Goal: Transaction & Acquisition: Purchase product/service

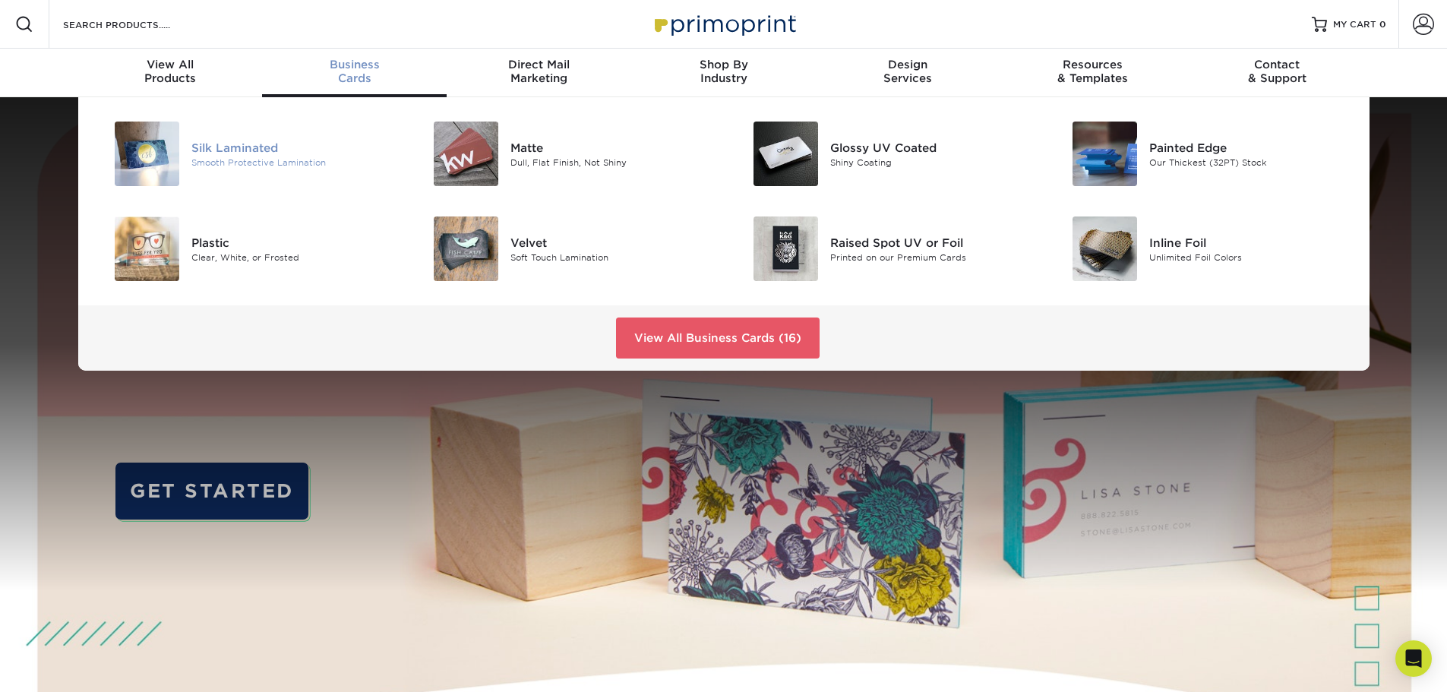
click at [254, 146] on div "Silk Laminated" at bounding box center [291, 147] width 201 height 17
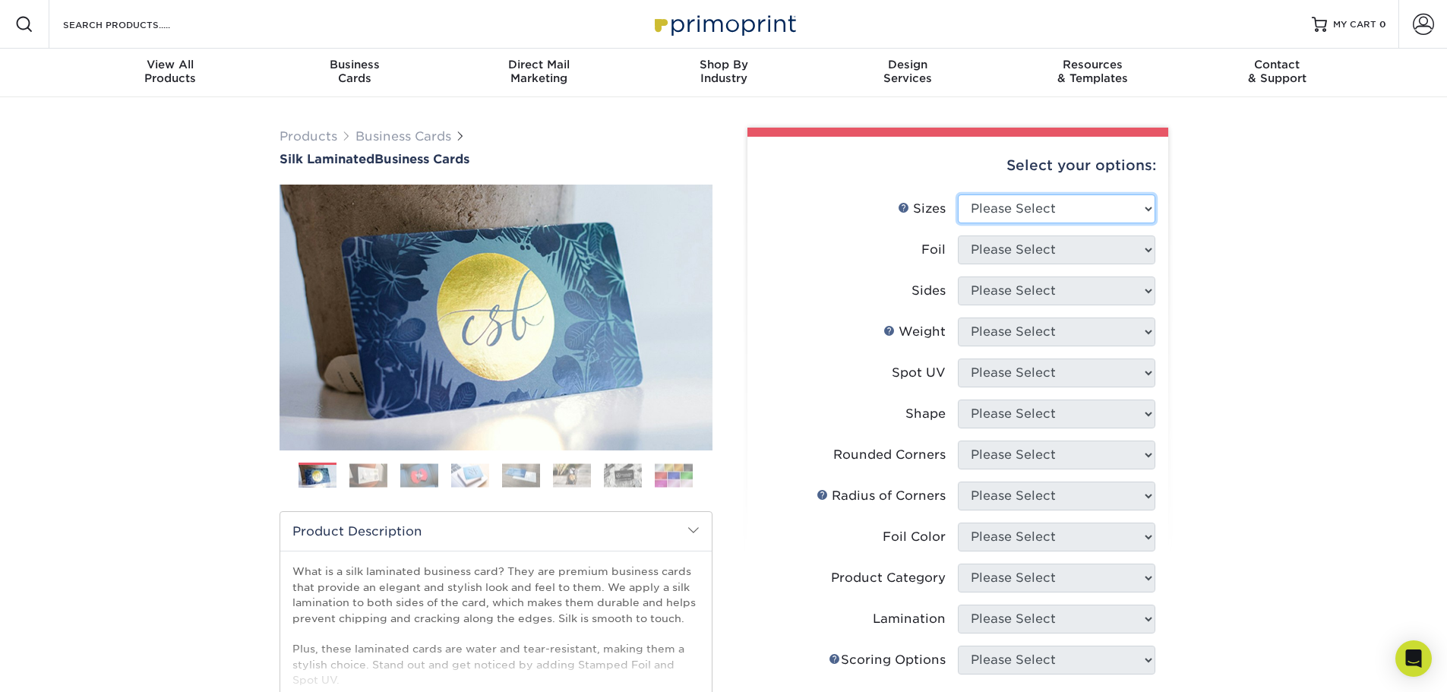
click at [1064, 211] on select "Please Select 1.5" x 3.5" - Mini 1.75" x 3.5" - Mini 2" x 2" - Square 2" x 3" -…" at bounding box center [1056, 208] width 197 height 29
select select "2.00x3.50"
click at [958, 194] on select "Please Select 1.5" x 3.5" - Mini 1.75" x 3.5" - Mini 2" x 2" - Square 2" x 3" -…" at bounding box center [1056, 208] width 197 height 29
click at [1093, 254] on select "Please Select Yes No" at bounding box center [1056, 249] width 197 height 29
select select "0"
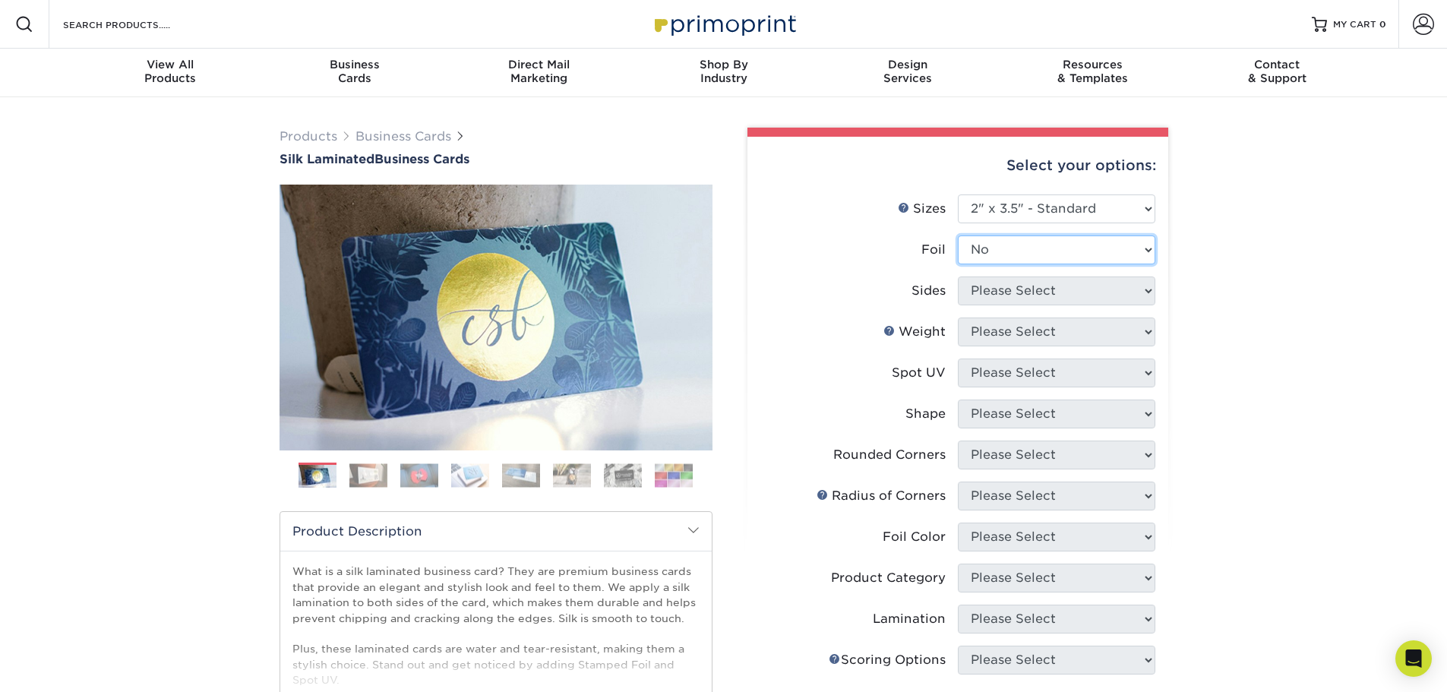
click at [958, 235] on select "Please Select Yes No" at bounding box center [1056, 249] width 197 height 29
click at [1081, 291] on select "Please Select Print Both Sides Print Front Only" at bounding box center [1056, 290] width 197 height 29
select select "13abbda7-1d64-4f25-8bb2-c179b224825d"
click at [958, 276] on select "Please Select Print Both Sides Print Front Only" at bounding box center [1056, 290] width 197 height 29
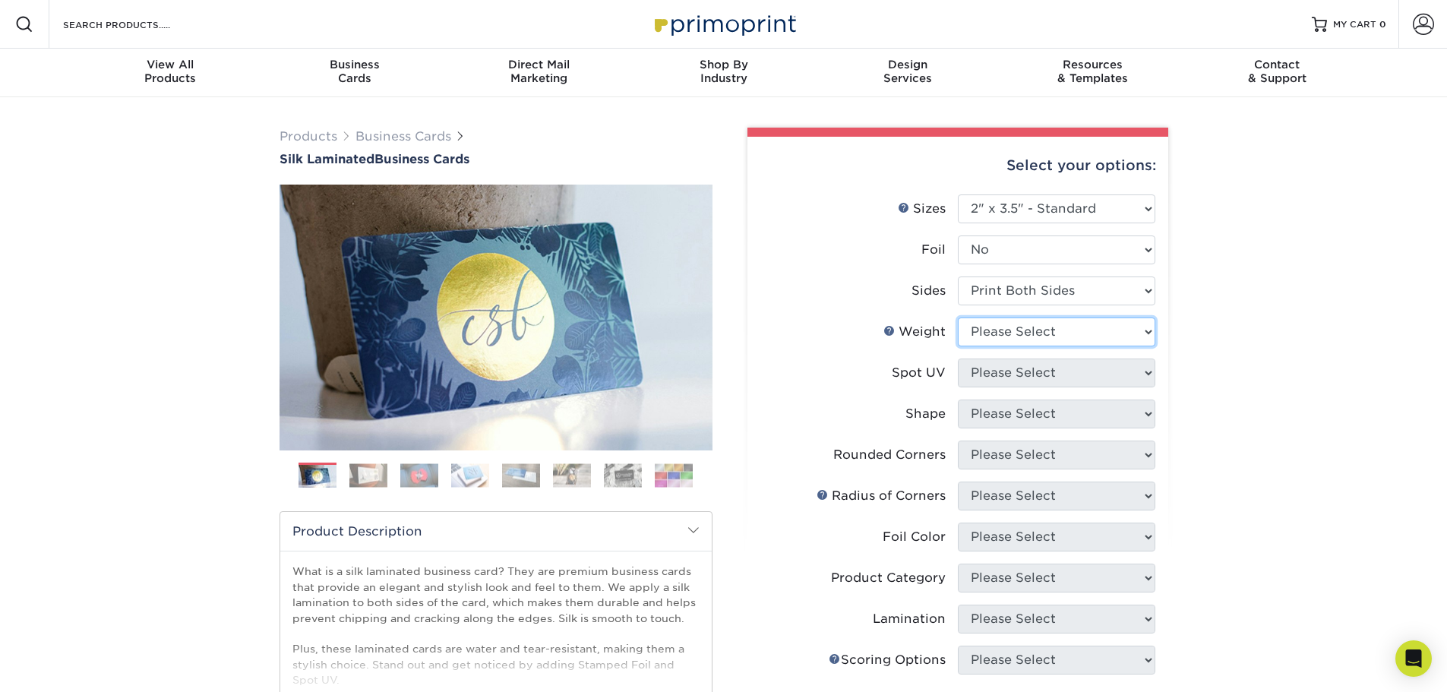
click at [1105, 328] on select "Please Select 16PT" at bounding box center [1056, 331] width 197 height 29
select select "16PT"
click at [958, 317] on select "Please Select 16PT" at bounding box center [1056, 331] width 197 height 29
click at [1091, 371] on select "Please Select No Spot UV Front and Back (Both Sides) Front Only Back Only" at bounding box center [1056, 372] width 197 height 29
select select "3"
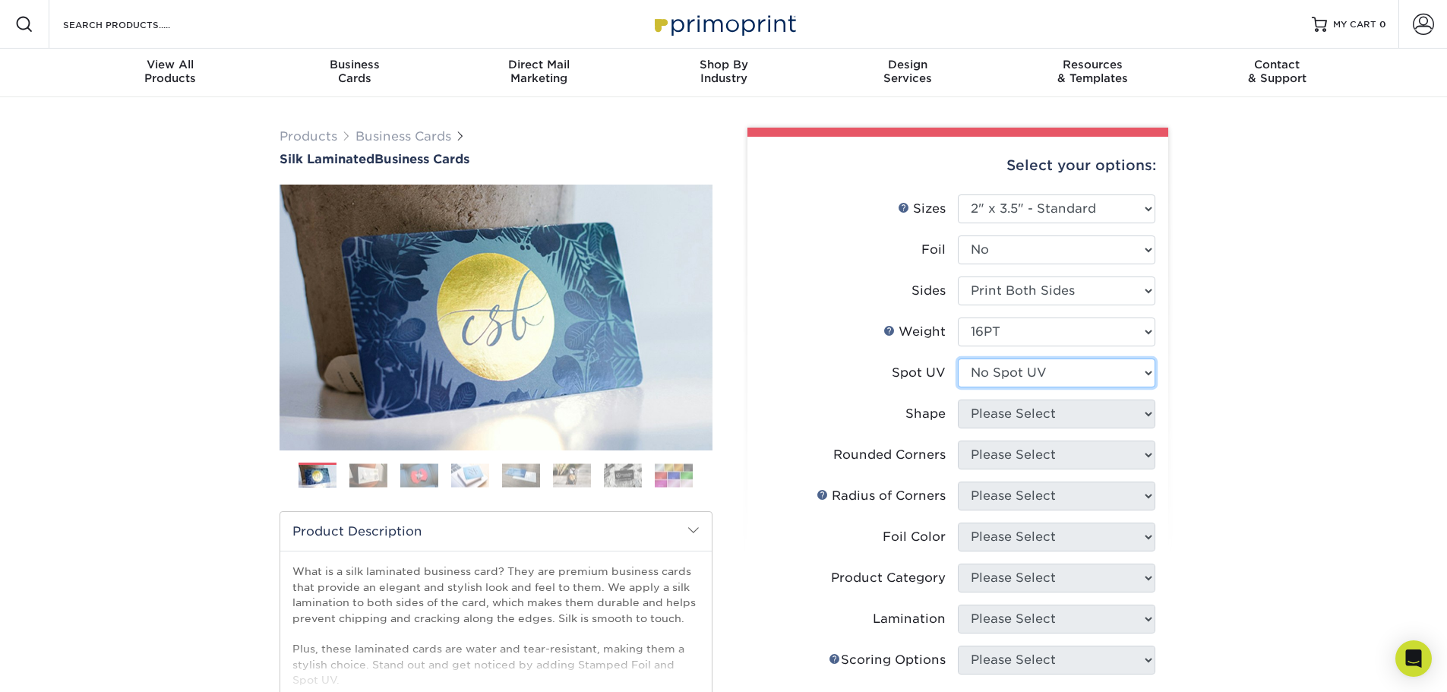
click at [958, 358] on select "Please Select No Spot UV Front and Back (Both Sides) Front Only Back Only" at bounding box center [1056, 372] width 197 height 29
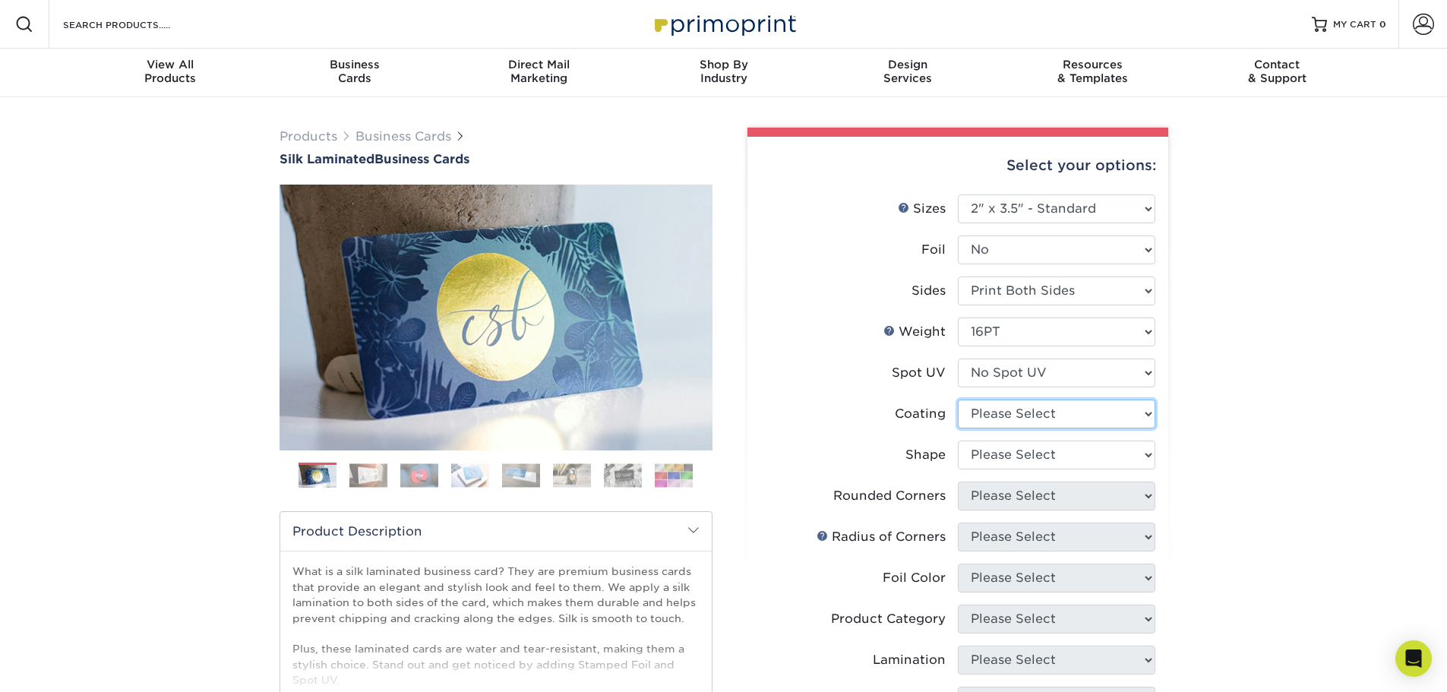
click at [1075, 404] on select at bounding box center [1056, 413] width 197 height 29
click at [1075, 403] on select at bounding box center [1056, 413] width 197 height 29
click at [1074, 459] on select "Please Select Standard Oval" at bounding box center [1056, 454] width 197 height 29
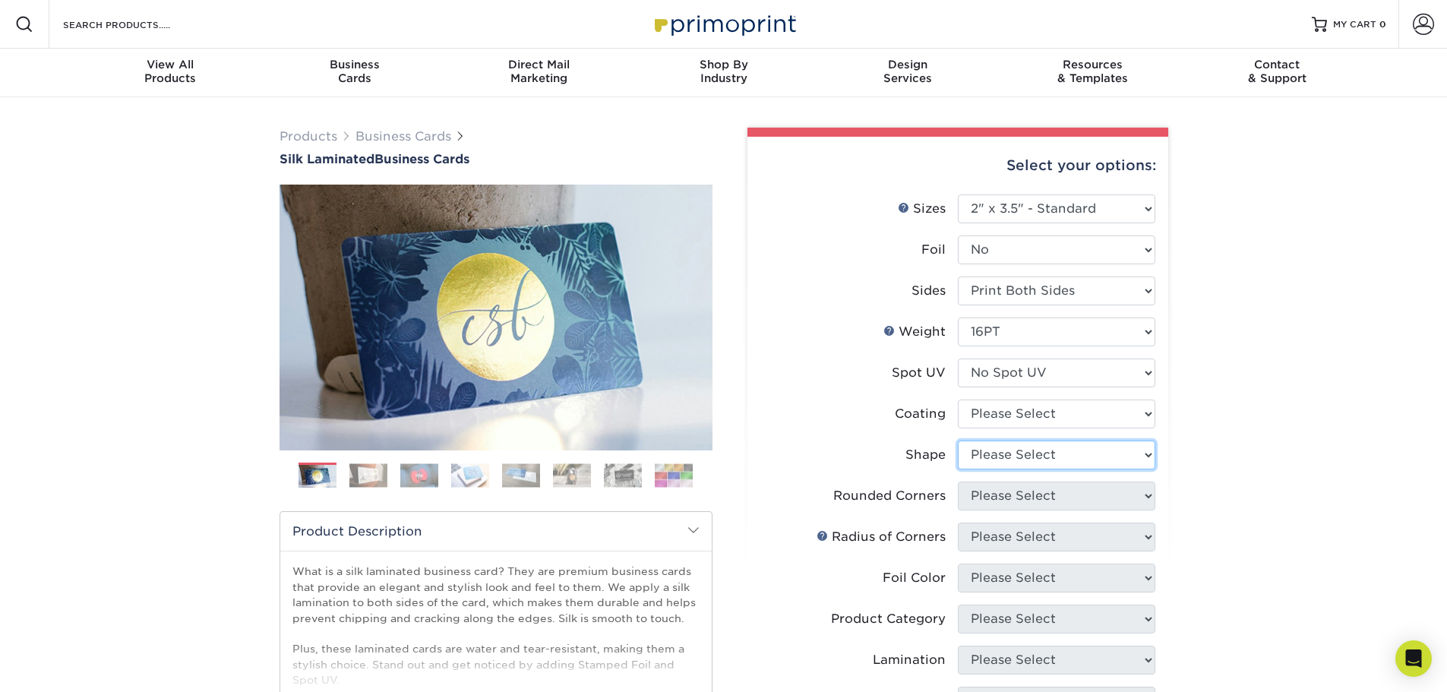
select select "standard"
click at [958, 440] on select "Please Select Standard Oval" at bounding box center [1056, 454] width 197 height 29
click at [1097, 491] on select "Please Select Yes - Round 2 Corners Yes - Round 4 Corners No" at bounding box center [1056, 495] width 197 height 29
click at [958, 481] on select "Please Select Yes - Round 2 Corners Yes - Round 4 Corners No" at bounding box center [1056, 495] width 197 height 29
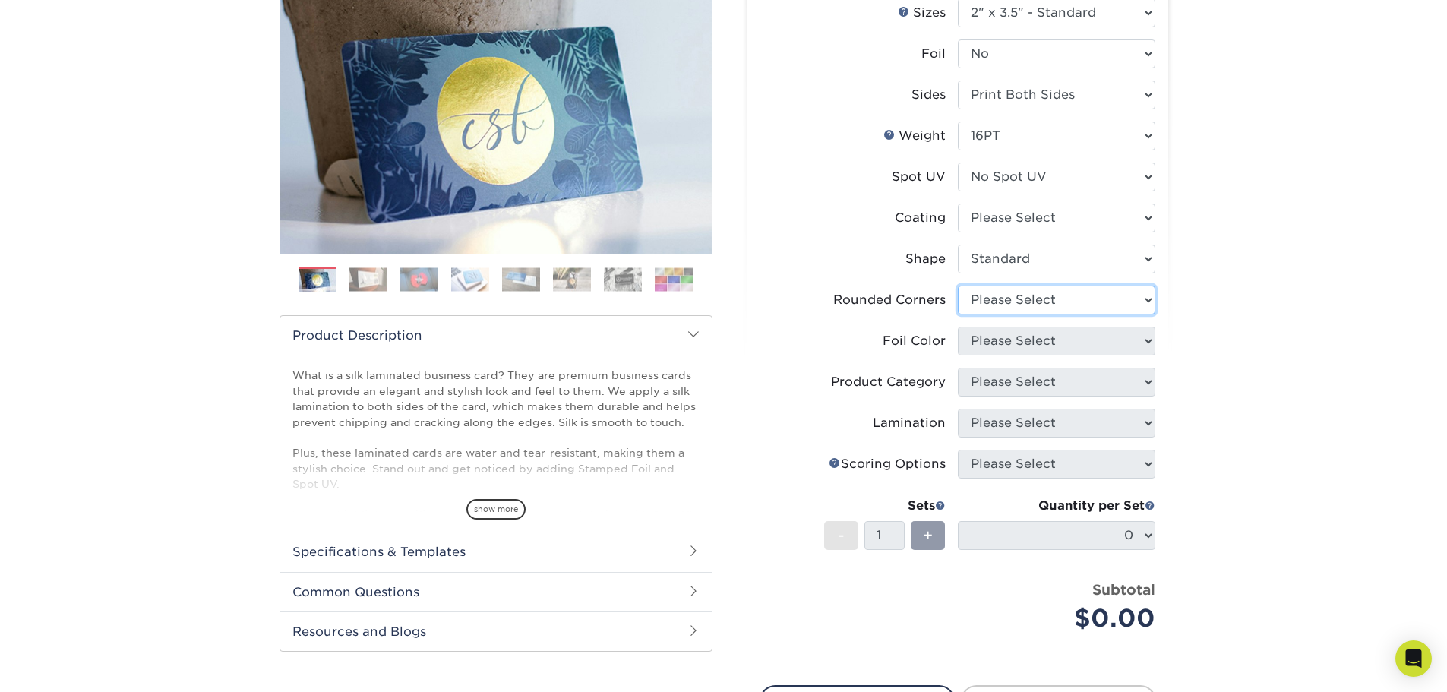
scroll to position [228, 0]
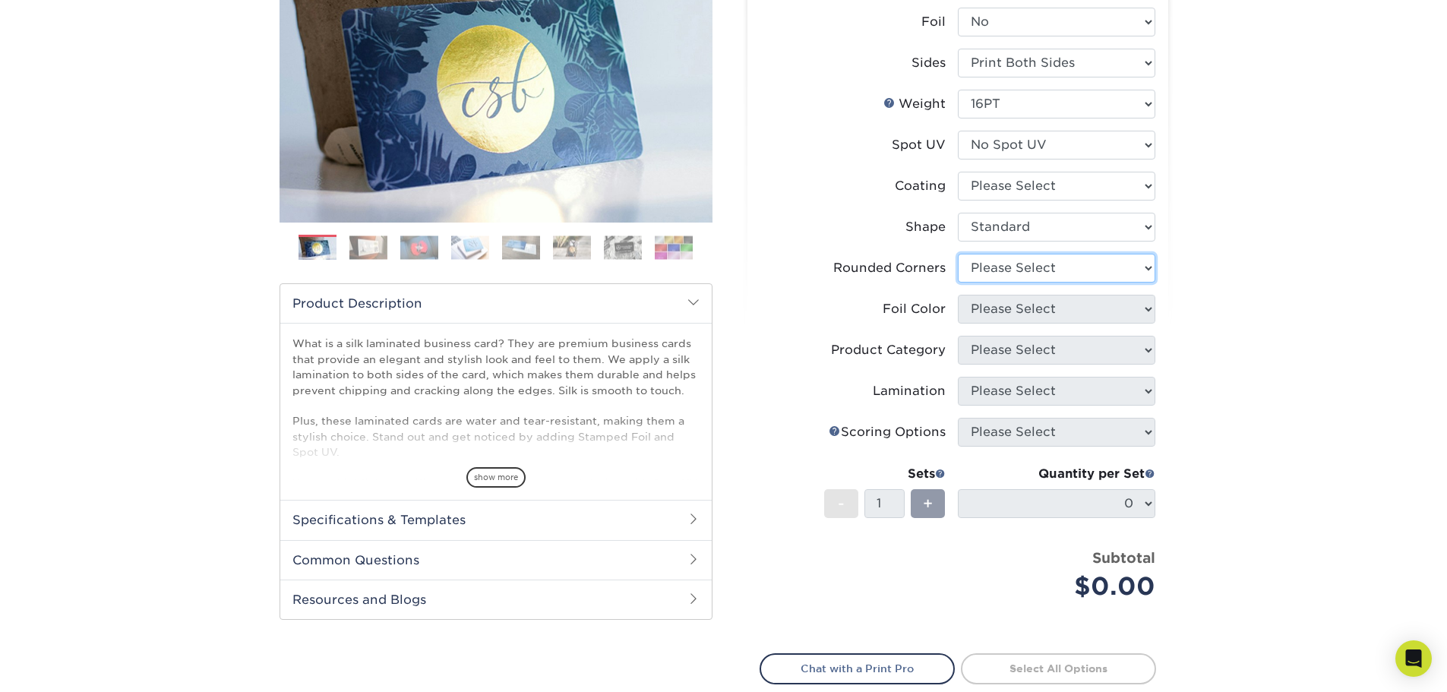
click at [1148, 272] on select "Please Select Yes - Round 2 Corners Yes - Round 4 Corners No" at bounding box center [1056, 268] width 197 height 29
click at [958, 254] on select "Please Select Yes - Round 2 Corners Yes - Round 4 Corners No" at bounding box center [1056, 268] width 197 height 29
click at [1147, 269] on select "Please Select Yes - Round 2 Corners Yes - Round 4 Corners No" at bounding box center [1056, 268] width 197 height 29
click at [958, 254] on select "Please Select Yes - Round 2 Corners Yes - Round 4 Corners No" at bounding box center [1056, 268] width 197 height 29
select select "-1"
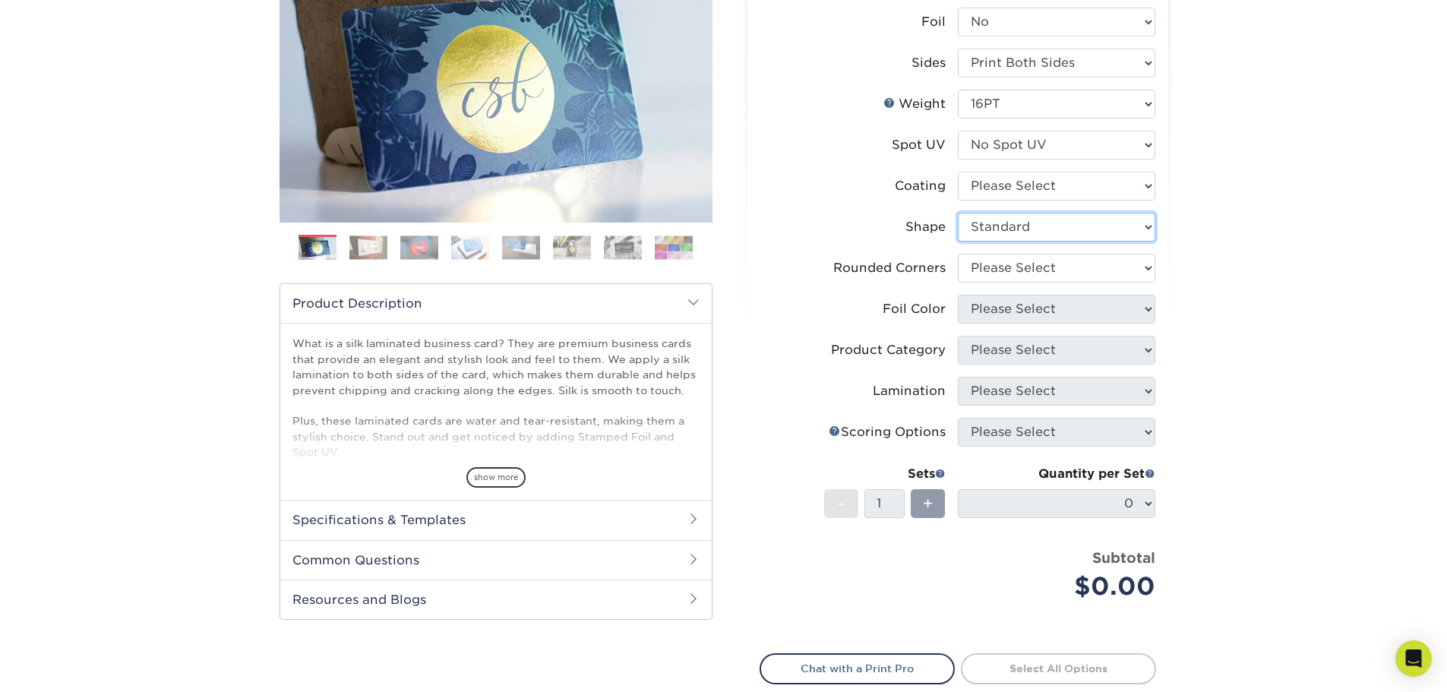
click at [1146, 225] on select "Please Select Standard Oval" at bounding box center [1056, 227] width 197 height 29
click at [1143, 181] on select at bounding box center [1056, 186] width 197 height 29
select select "3e7618de-abca-4bda-9f97-8b9129e913d8"
click at [958, 172] on select at bounding box center [1056, 186] width 197 height 29
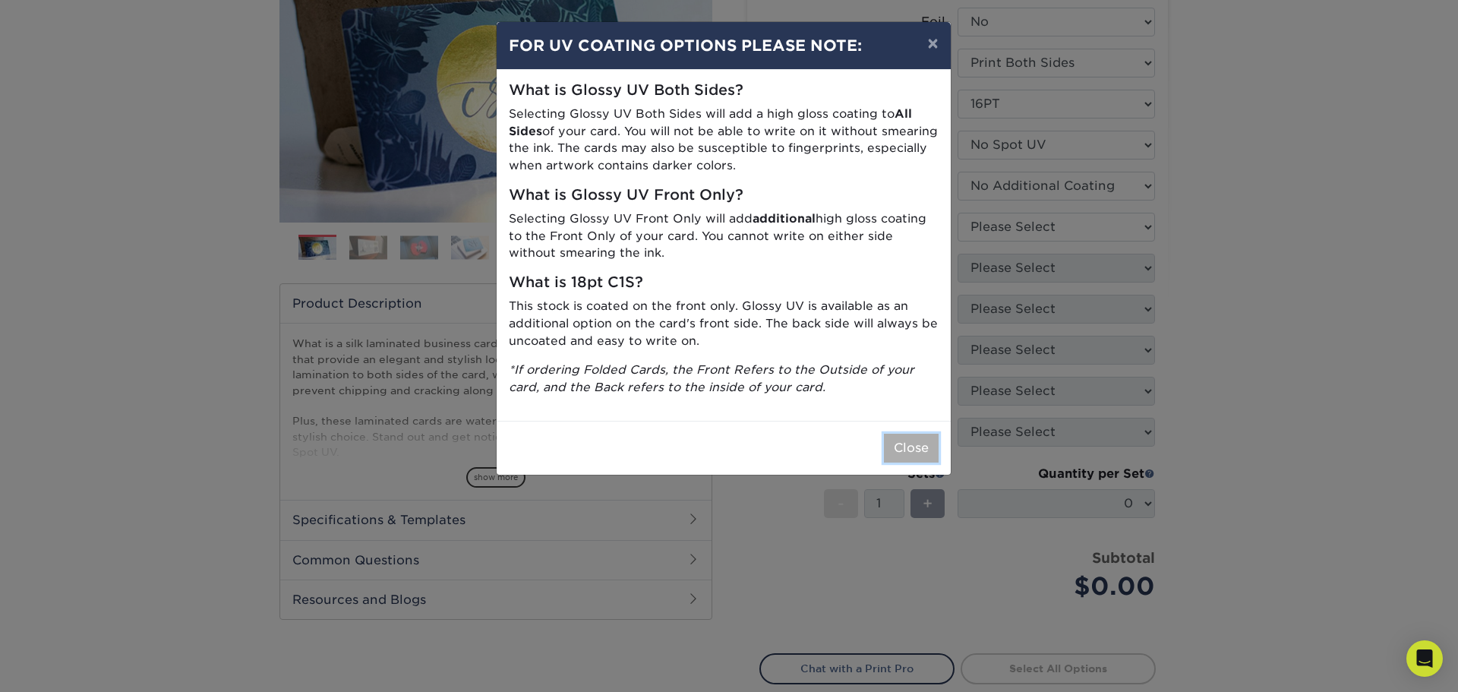
click at [923, 447] on button "Close" at bounding box center [911, 448] width 55 height 29
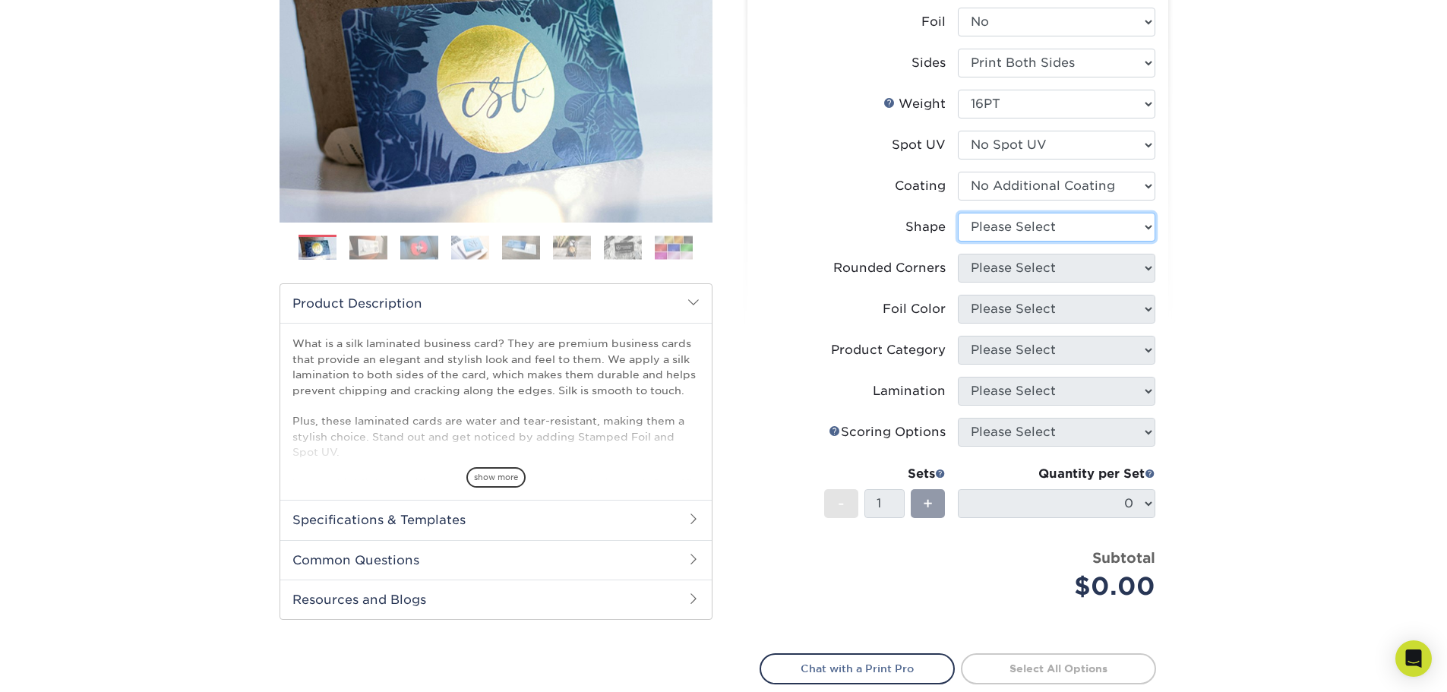
click at [1116, 224] on select "Please Select Standard Oval" at bounding box center [1056, 227] width 197 height 29
select select "standard"
click at [958, 213] on select "Please Select Standard Oval" at bounding box center [1056, 227] width 197 height 29
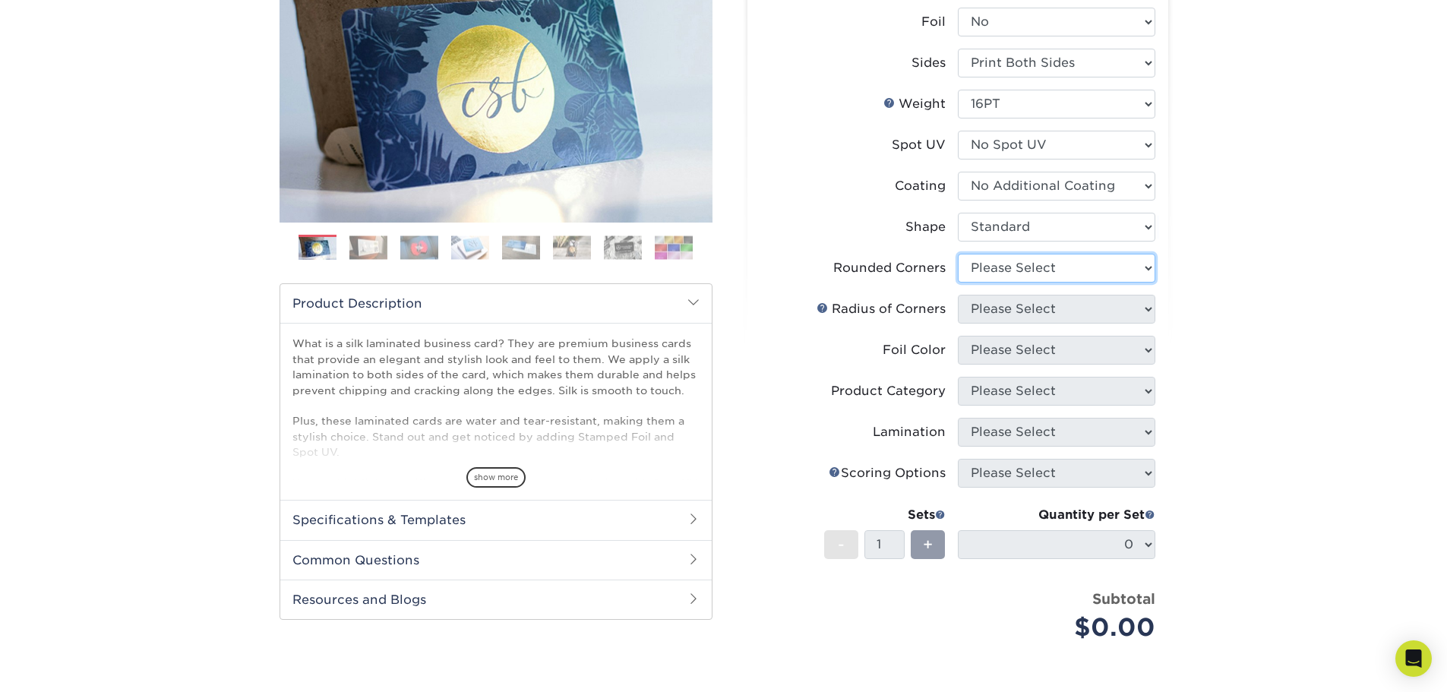
click at [1076, 268] on select "Please Select Yes - Round 2 Corners Yes - Round 4 Corners No" at bounding box center [1056, 268] width 197 height 29
select select "0"
click at [958, 254] on select "Please Select Yes - Round 2 Corners Yes - Round 4 Corners No" at bounding box center [1056, 268] width 197 height 29
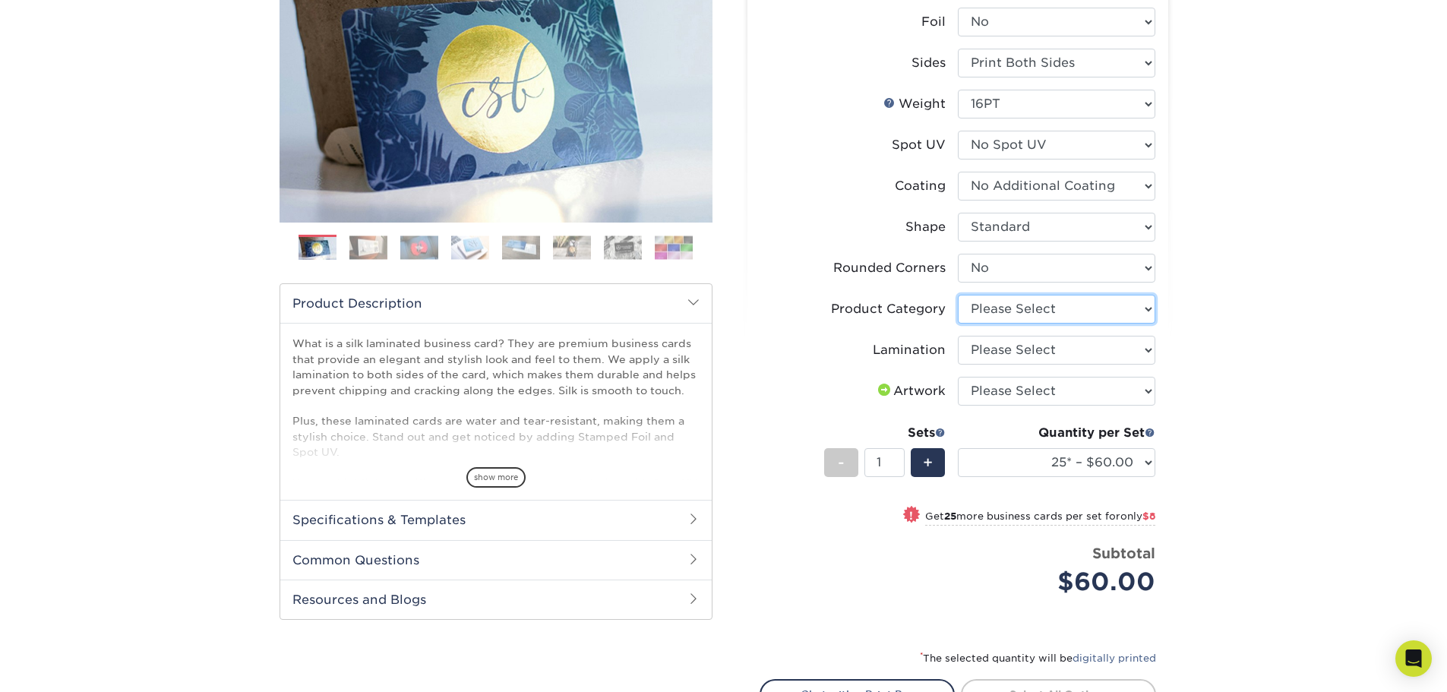
click at [1104, 308] on select "Please Select Business Cards" at bounding box center [1056, 309] width 197 height 29
select select "3b5148f1-0588-4f88-a218-97bcfdce65c1"
click at [958, 295] on select "Please Select Business Cards" at bounding box center [1056, 309] width 197 height 29
click at [1074, 349] on select "Please Select Silk" at bounding box center [1056, 350] width 197 height 29
select select "ccacb42f-45f7-42d3-bbd3-7c8421cf37f0"
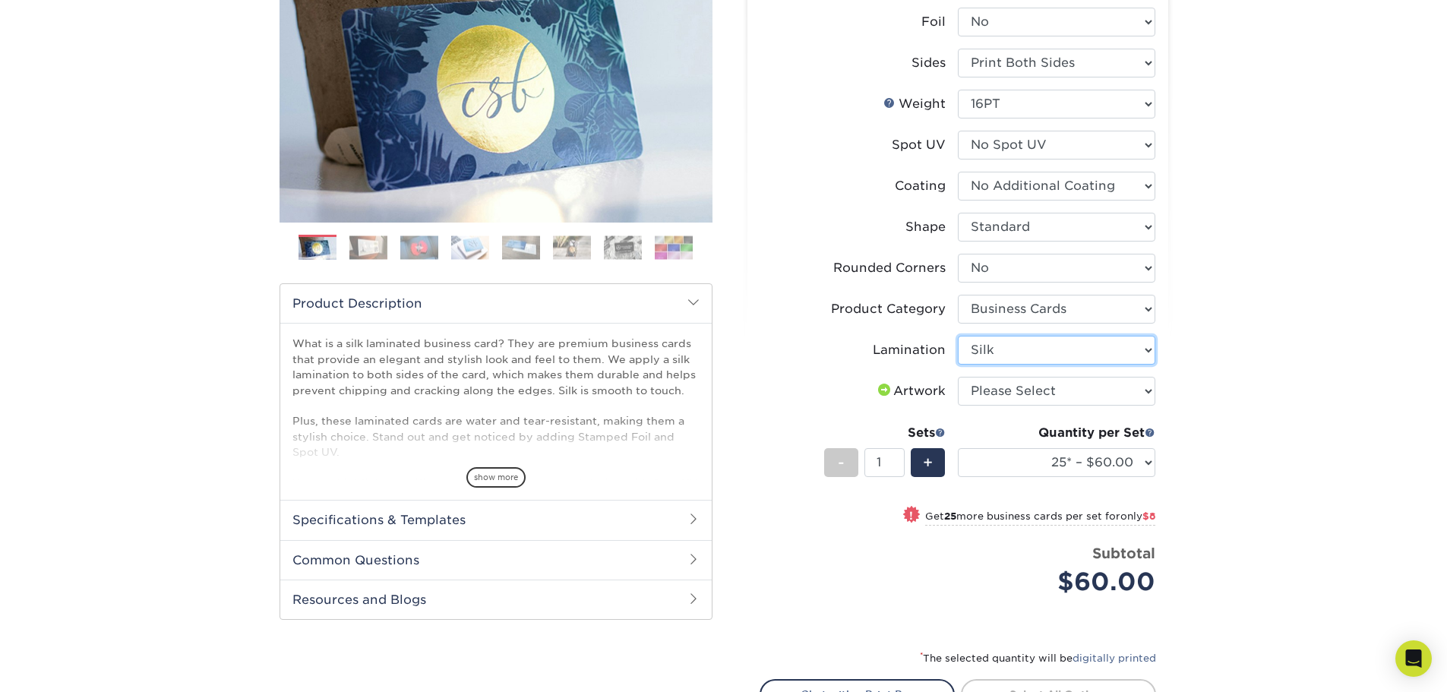
click at [958, 336] on select "Please Select Silk" at bounding box center [1056, 350] width 197 height 29
click at [1076, 387] on select "Please Select I will upload files I need a design - $100" at bounding box center [1056, 391] width 197 height 29
select select "upload"
click at [958, 377] on select "Please Select I will upload files I need a design - $100" at bounding box center [1056, 391] width 197 height 29
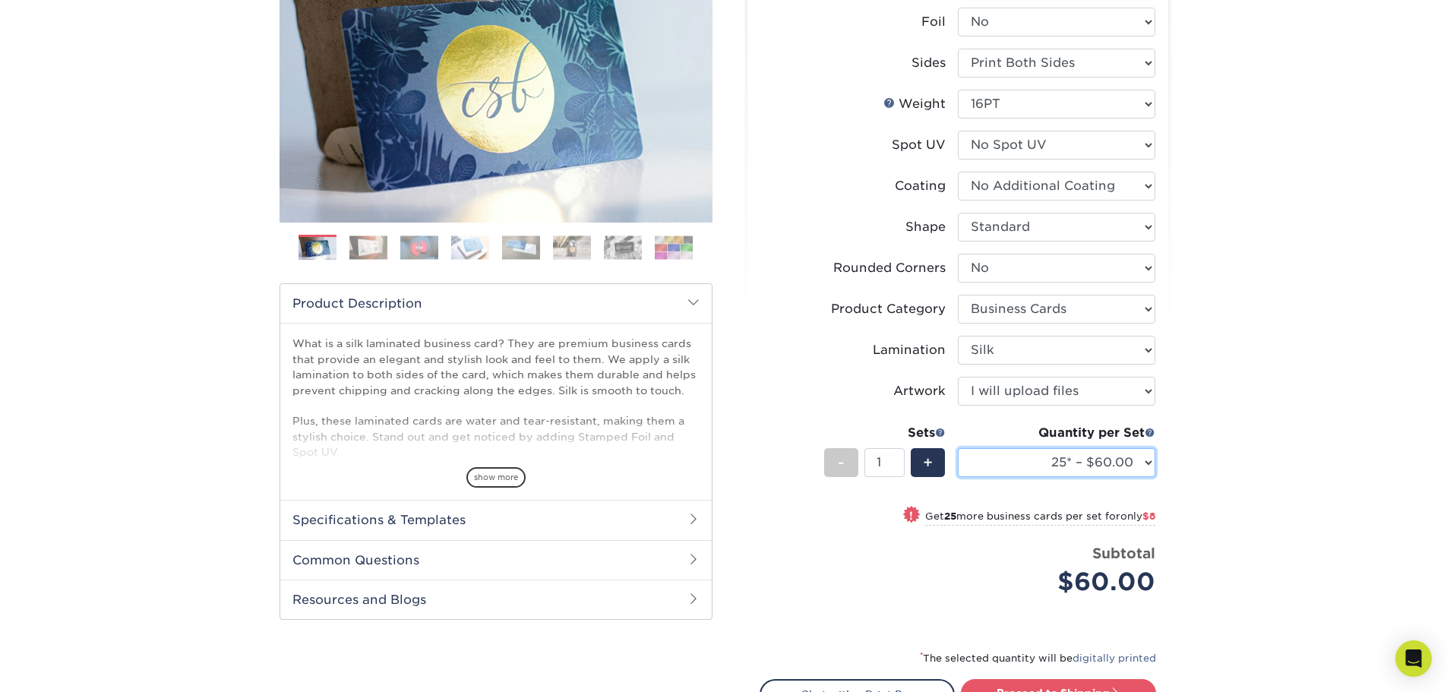
click at [1149, 462] on select "25* – $60.00 50* – $68.00 75* – $76.00 100* – $84.00 250* – $92.00 500 – $96.00…" at bounding box center [1056, 462] width 197 height 29
select select "1000 – $128.00"
click at [958, 448] on select "25* – $60.00 50* – $68.00 75* – $76.00 100* – $84.00 250* – $92.00 500 – $96.00…" at bounding box center [1056, 462] width 197 height 29
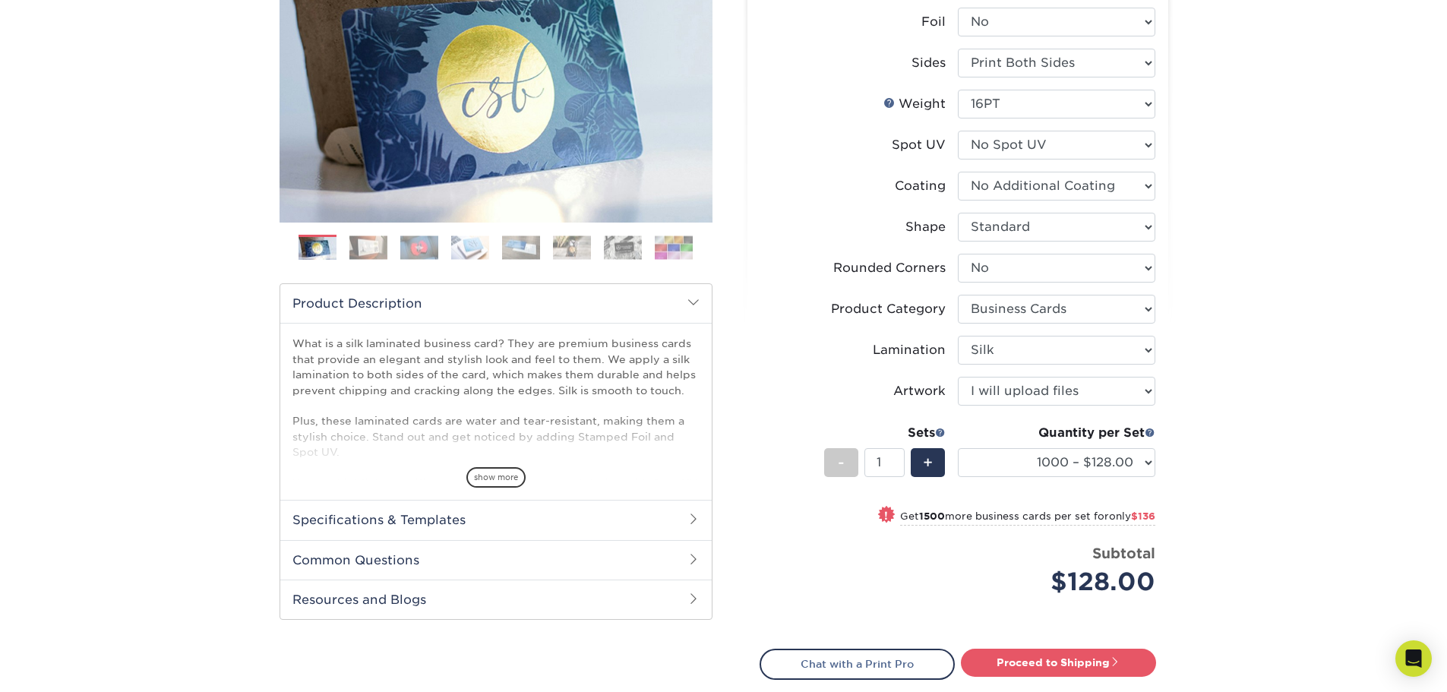
click at [1236, 412] on div "Products Business Cards Silk Laminated Business Cards Previous Next" at bounding box center [723, 347] width 1447 height 956
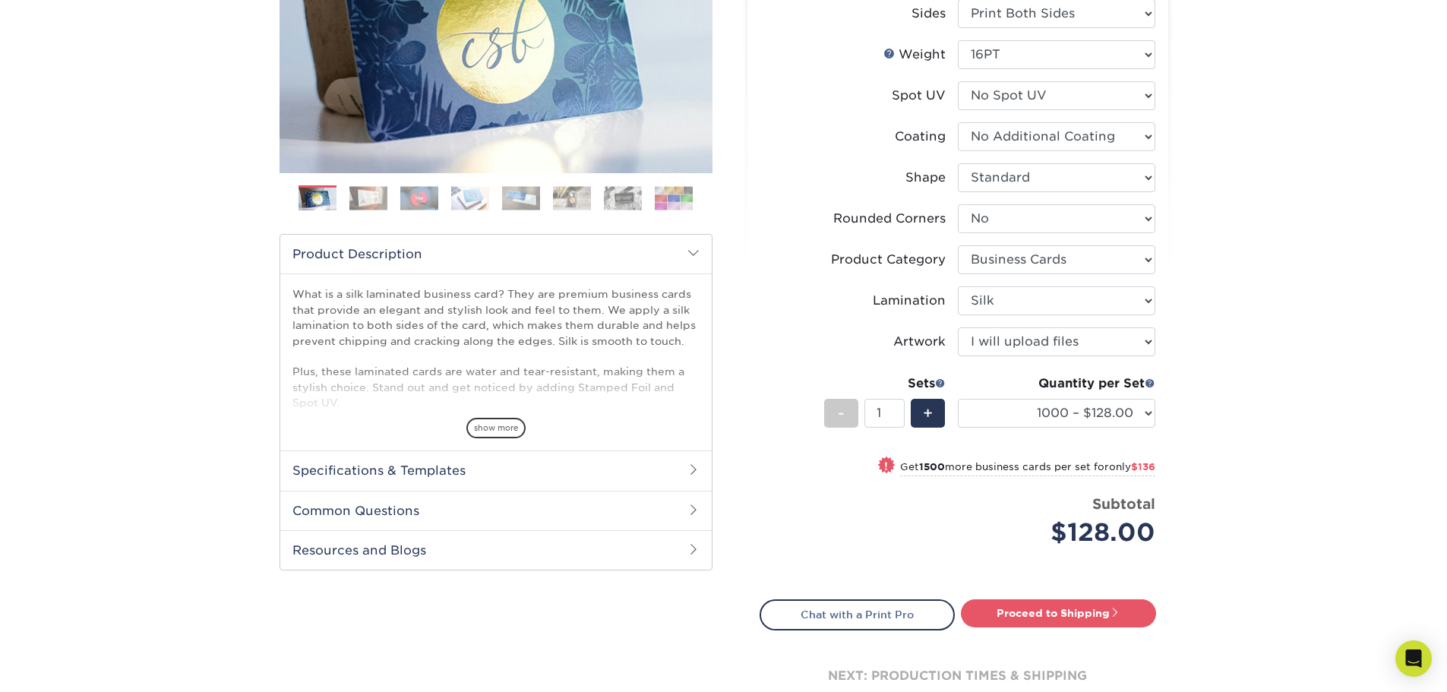
scroll to position [304, 0]
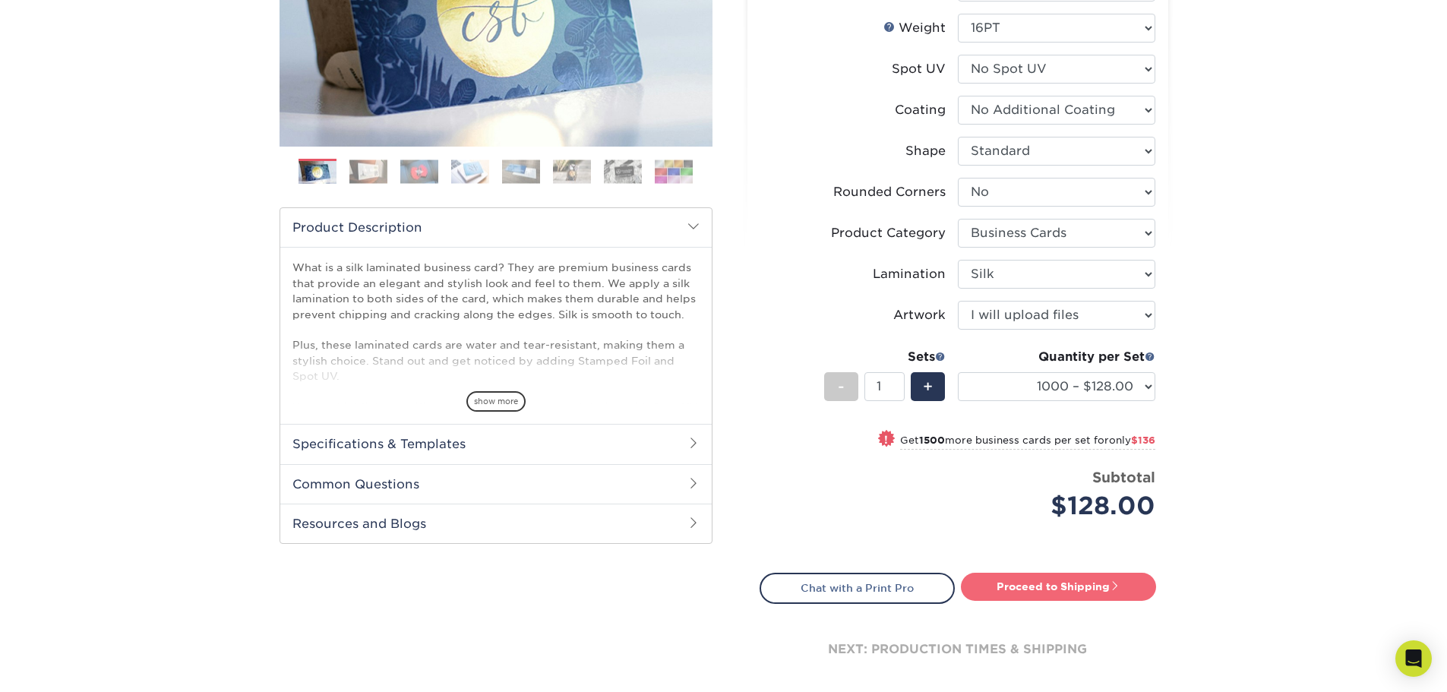
click at [1088, 590] on link "Proceed to Shipping" at bounding box center [1058, 586] width 195 height 27
type input "Set 1"
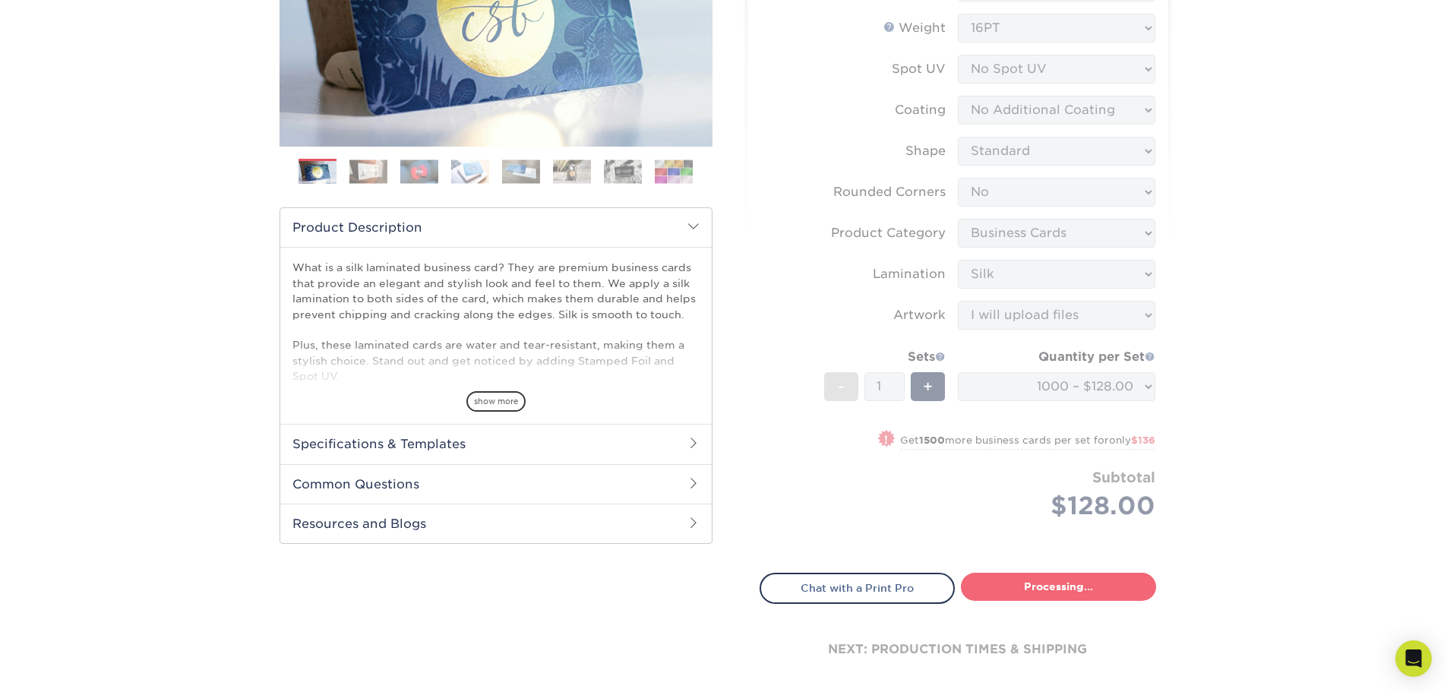
select select "cb0105d6-89c4-49d0-a7da-6075946ad4a6"
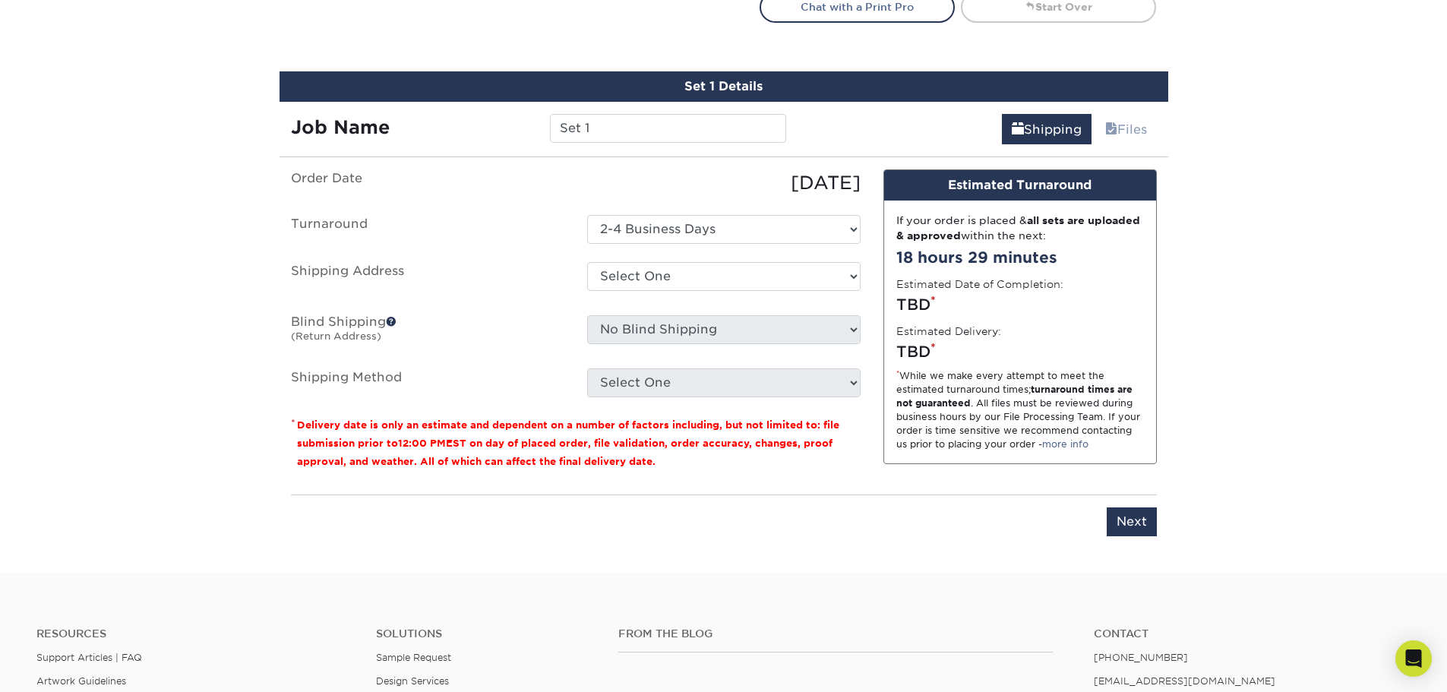
scroll to position [918, 0]
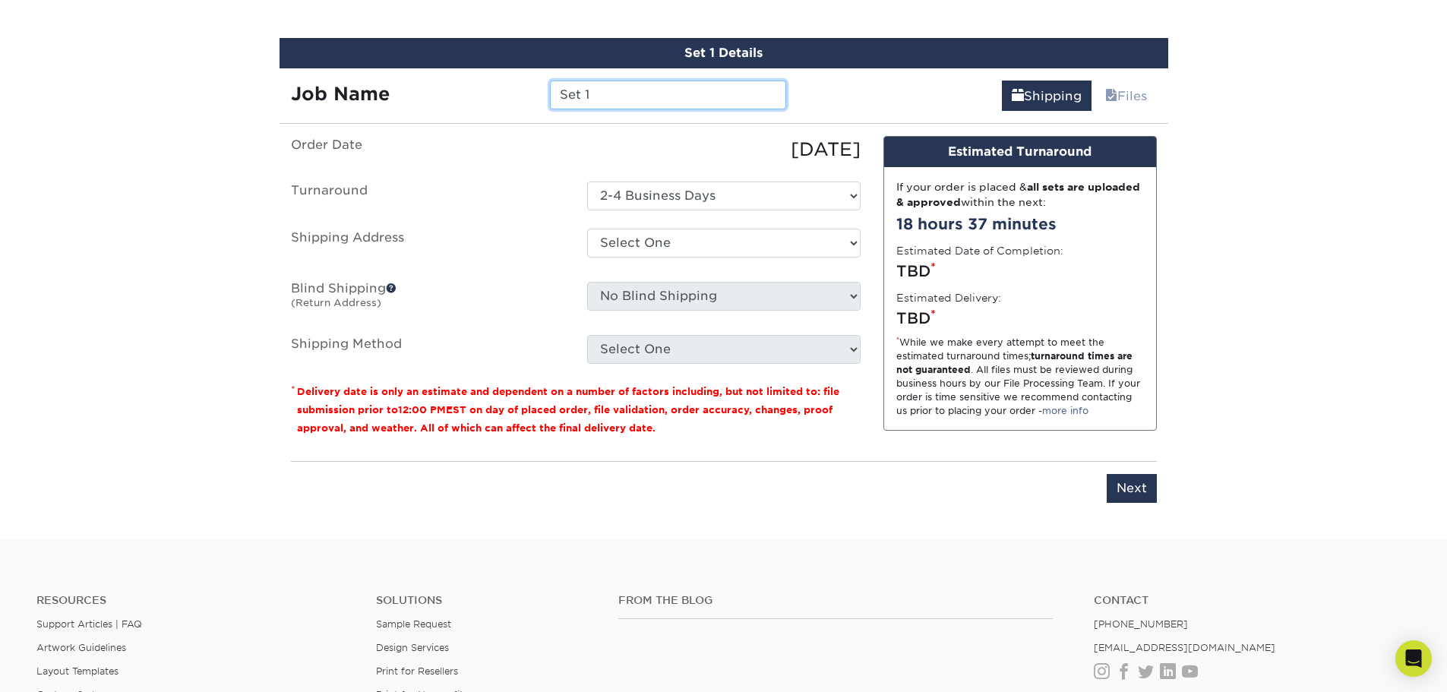
click at [645, 94] on input "Set 1" at bounding box center [668, 94] width 236 height 29
type input "MW Cleaning Svcs 08-'25"
click at [726, 241] on select "Select One + Add New Address - Login" at bounding box center [723, 243] width 273 height 29
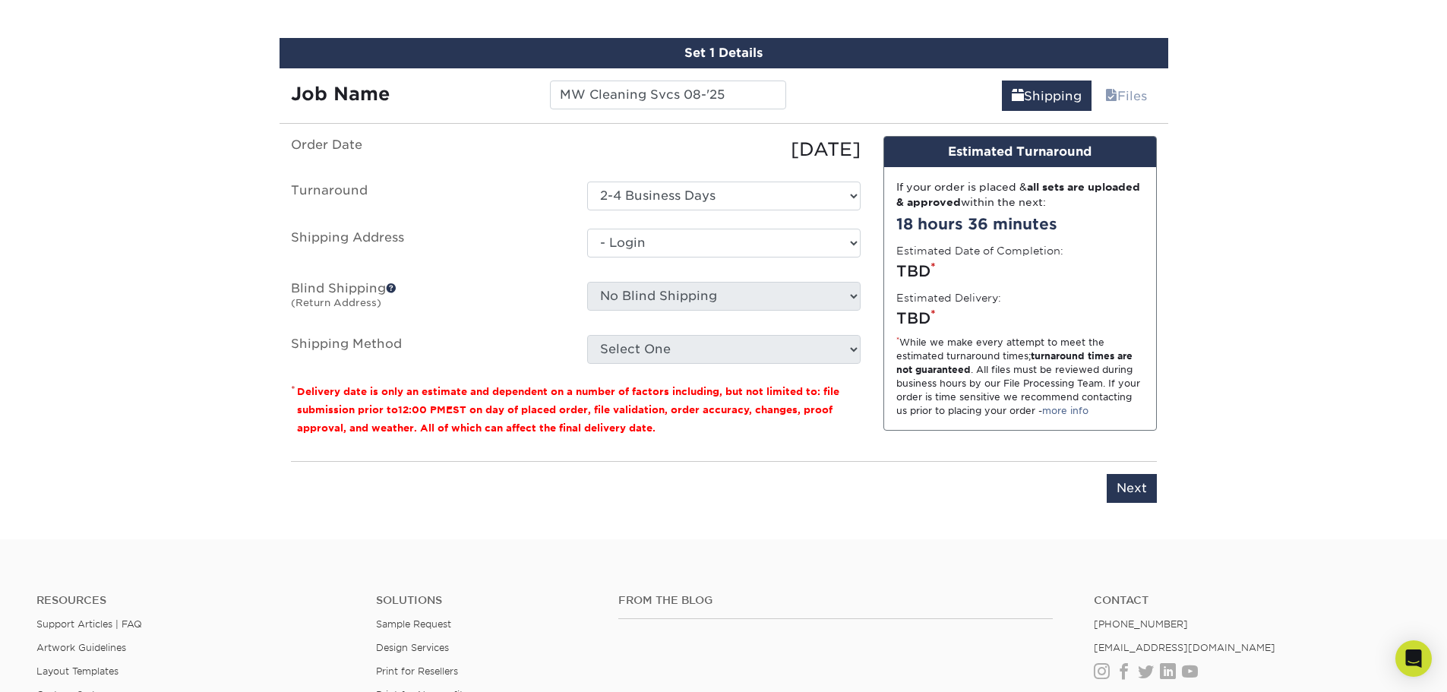
click at [587, 257] on select "Select One + Add New Address - Login" at bounding box center [723, 243] width 273 height 29
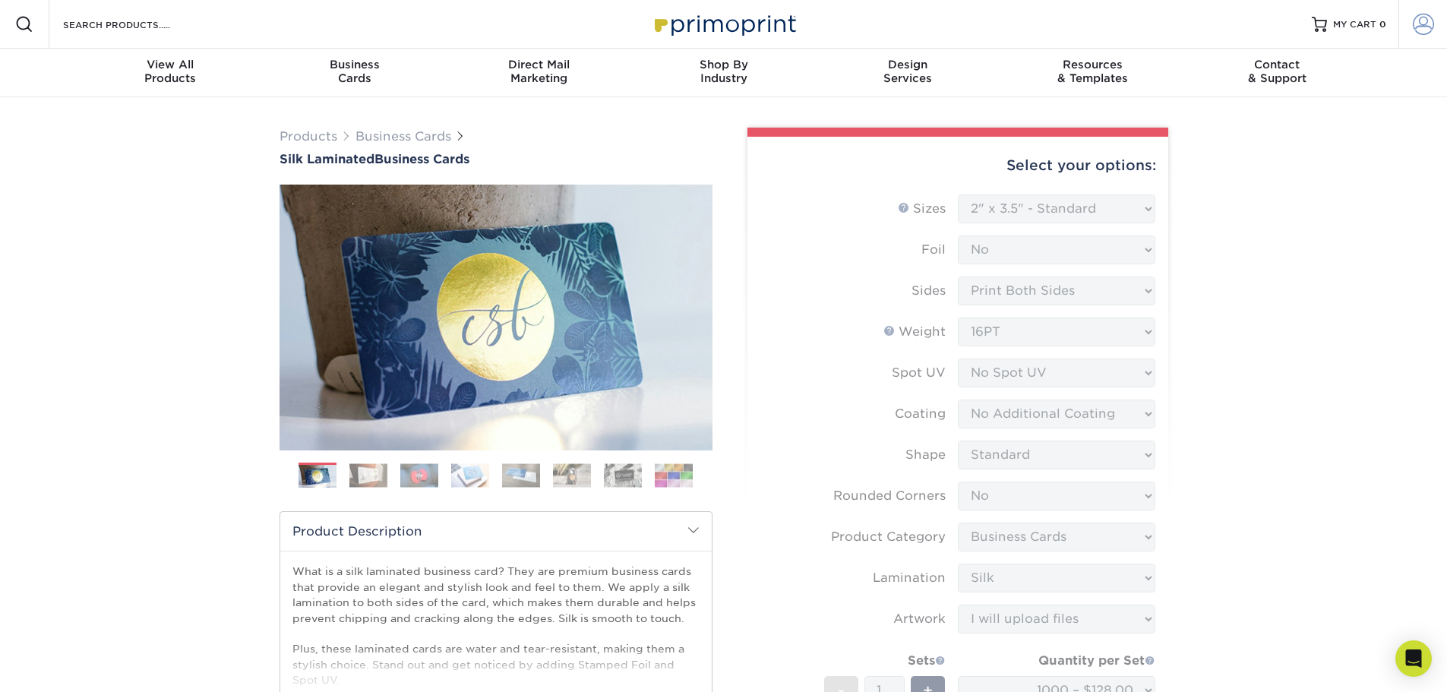
click at [1423, 27] on span at bounding box center [1422, 24] width 21 height 21
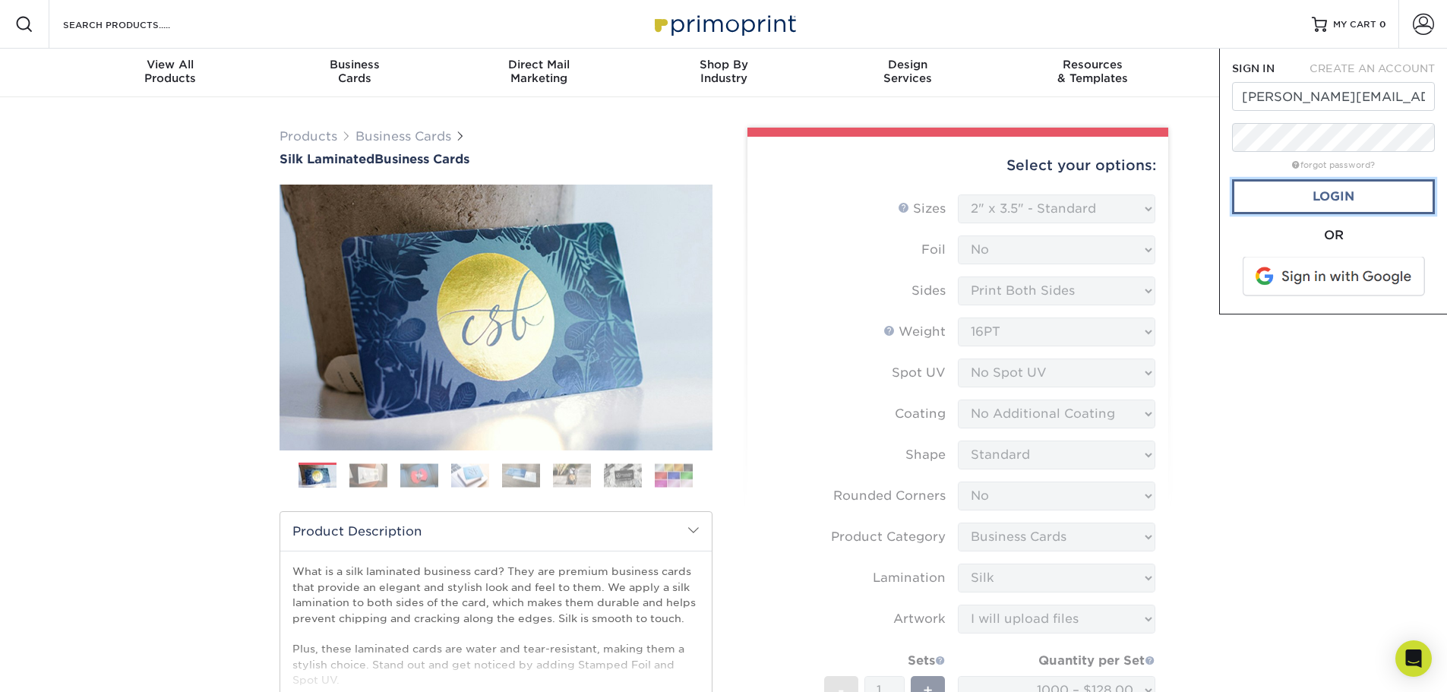
click at [1334, 194] on link "Login" at bounding box center [1333, 196] width 203 height 35
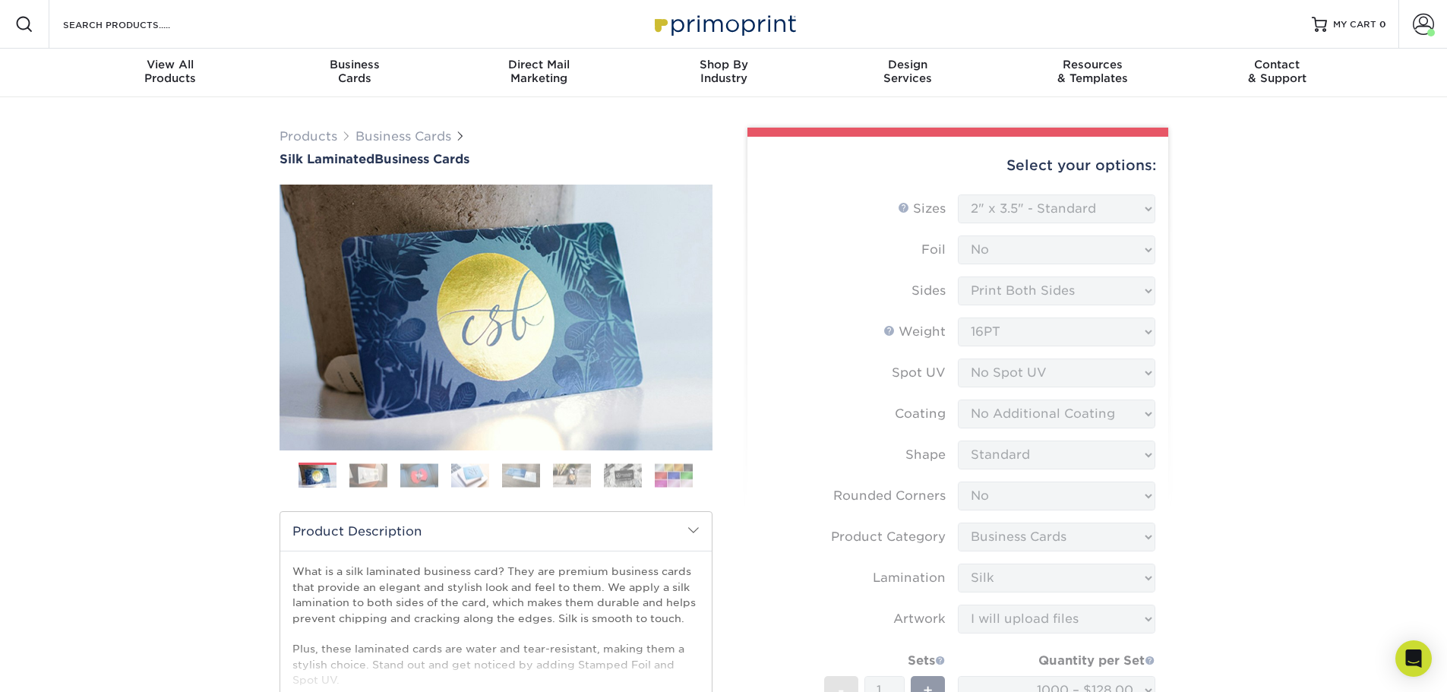
click at [1142, 200] on form "Sizes Help Sizes Please Select 1.5" x 3.5" - Mini 1.75" x 3.5" - Mini 2" x 2" -…" at bounding box center [957, 526] width 396 height 664
click at [370, 86] on link "Business Cards" at bounding box center [354, 73] width 185 height 49
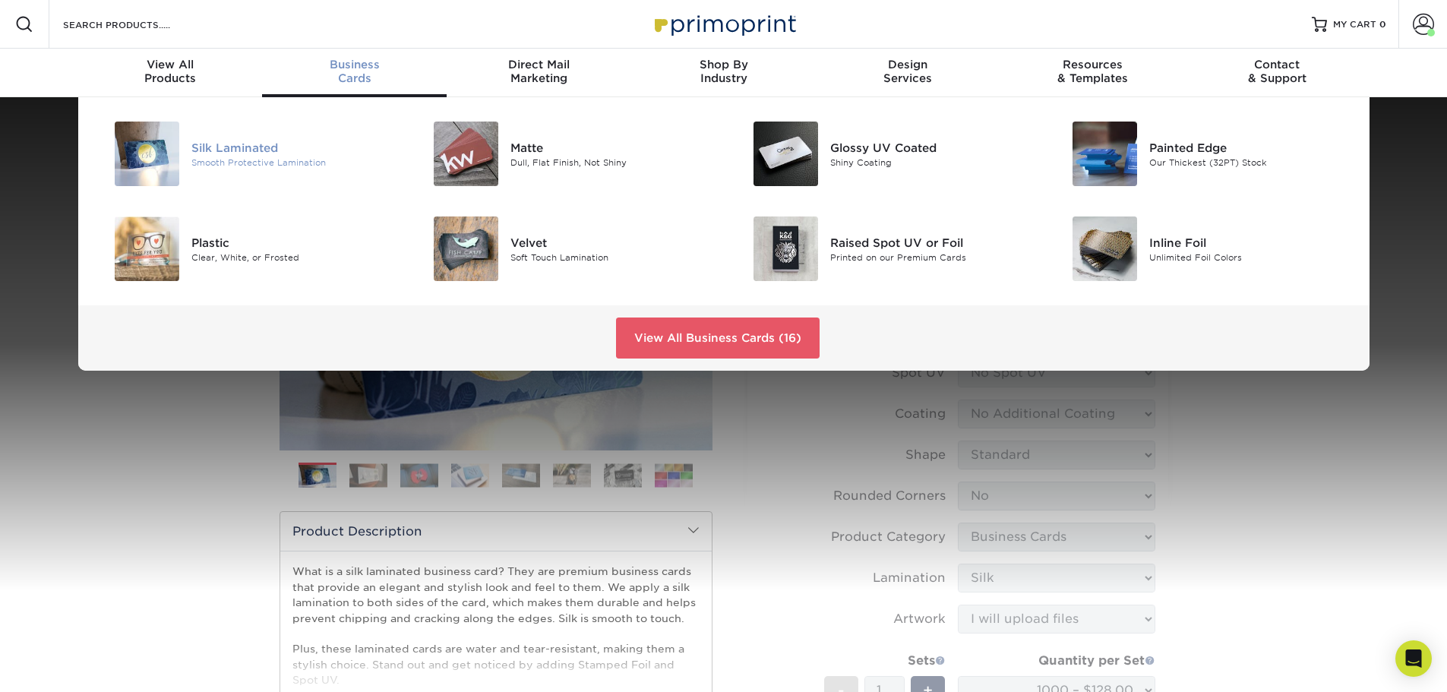
click at [257, 138] on div "Silk Laminated Smooth Protective Lamination" at bounding box center [297, 154] width 213 height 65
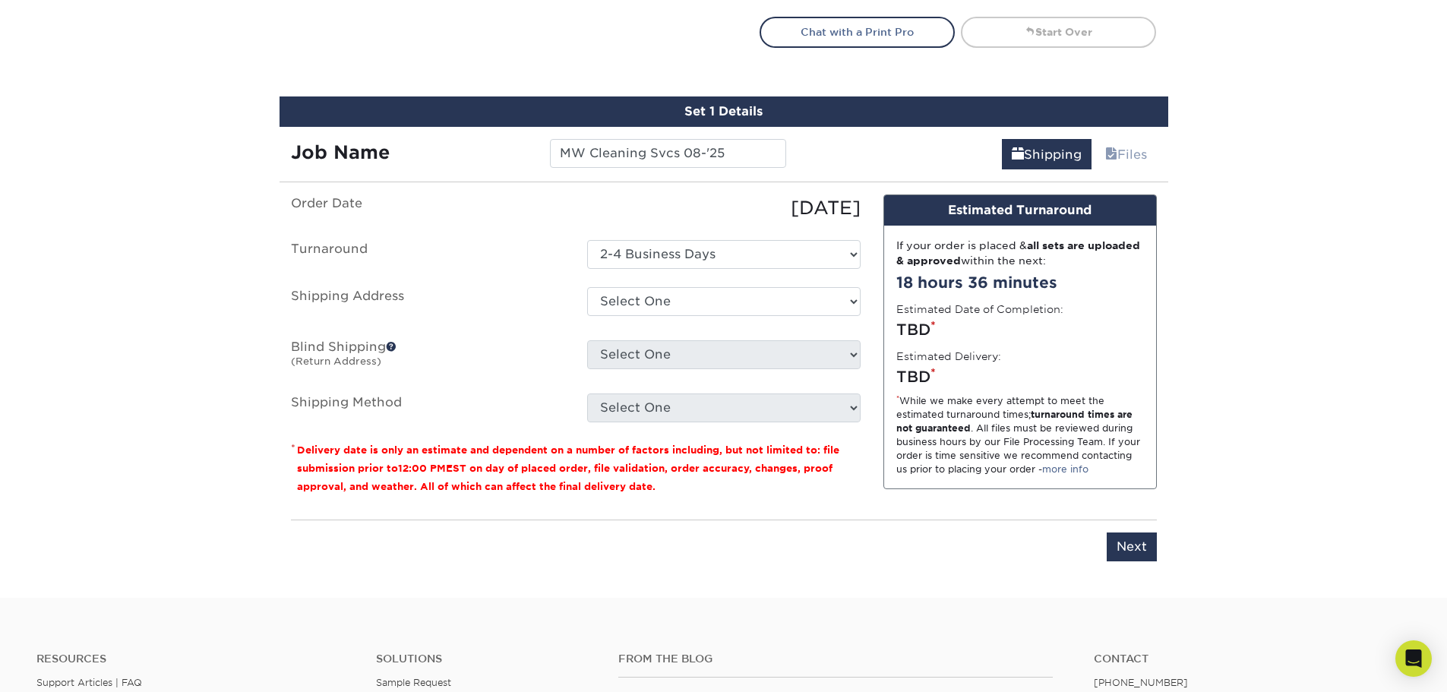
scroll to position [911, 0]
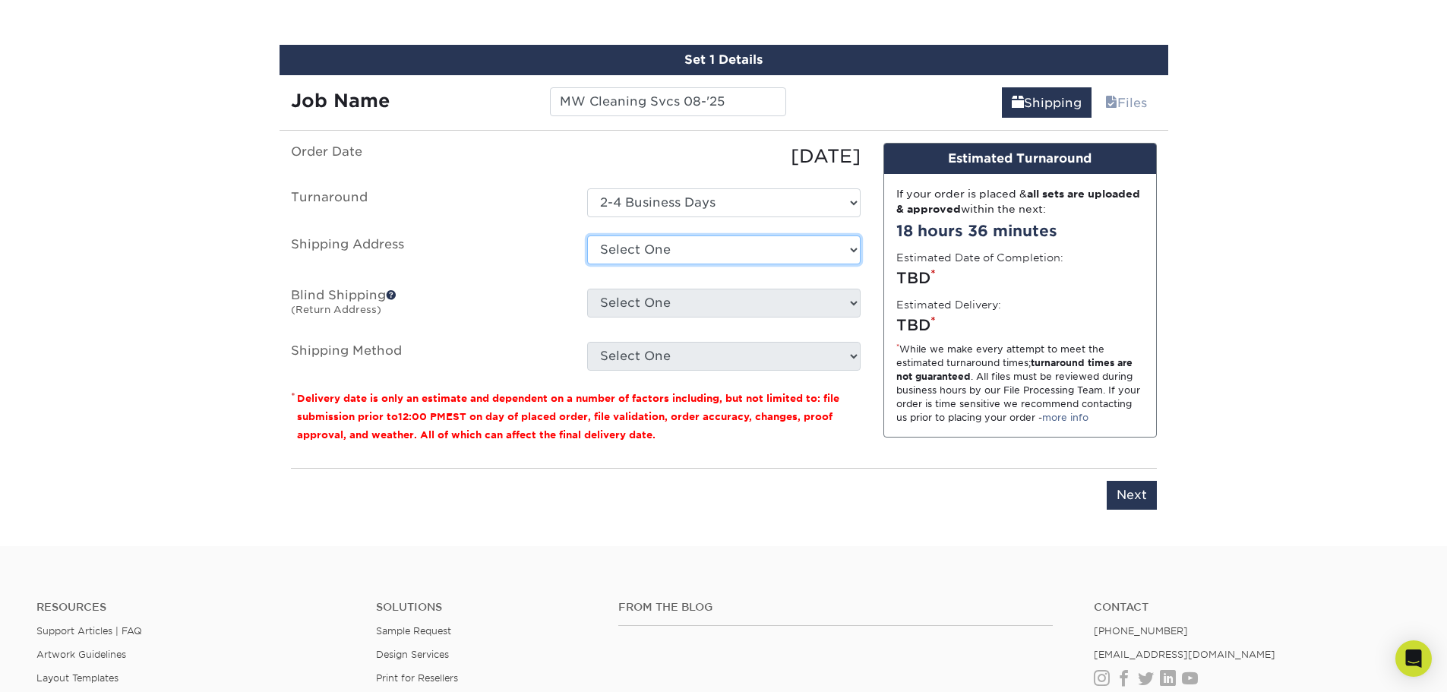
click at [784, 251] on select "Select One 20249 FM 2493, Bullard, TX 20249 FM 2493, BULLARD, TX 20249 FM 2493,…" at bounding box center [723, 249] width 273 height 29
select select "6319"
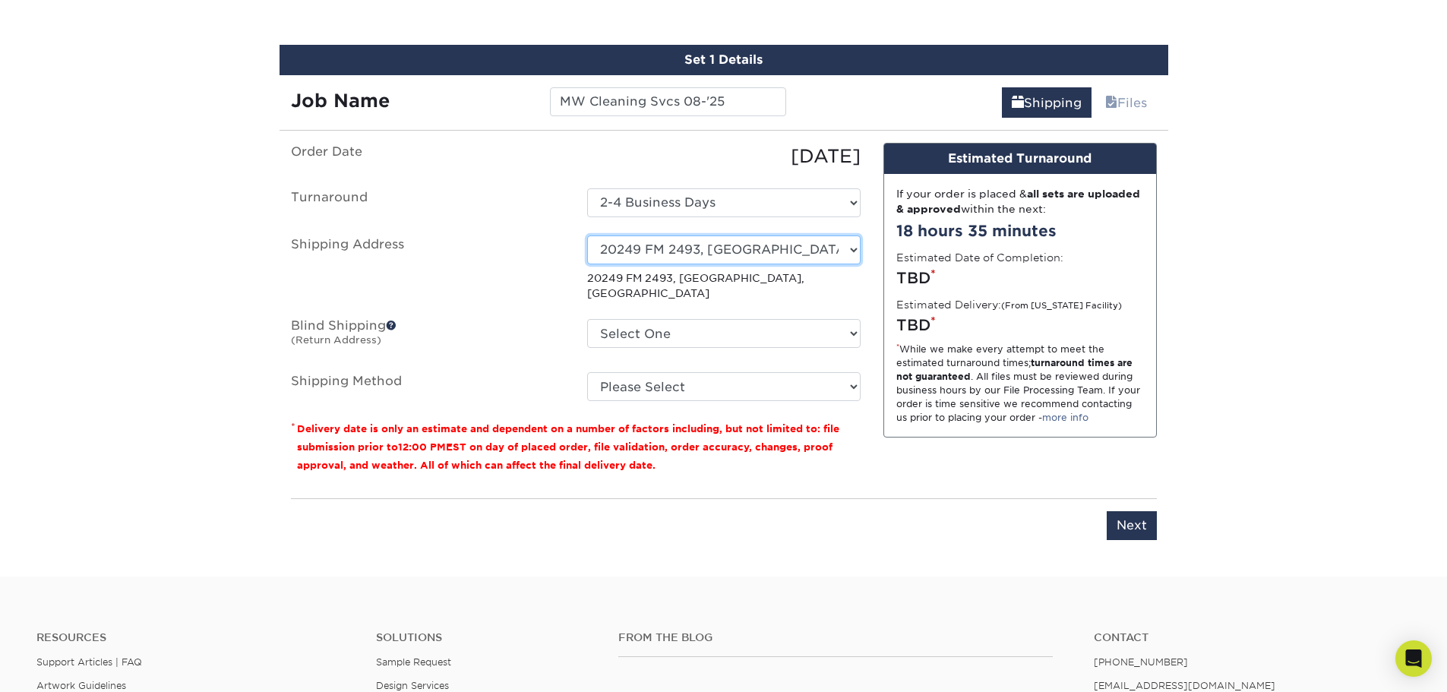
click at [819, 252] on select "Select One 20249 FM 2493, Bullard, TX 20249 FM 2493, BULLARD, TX 20249 FM 2493,…" at bounding box center [723, 249] width 273 height 29
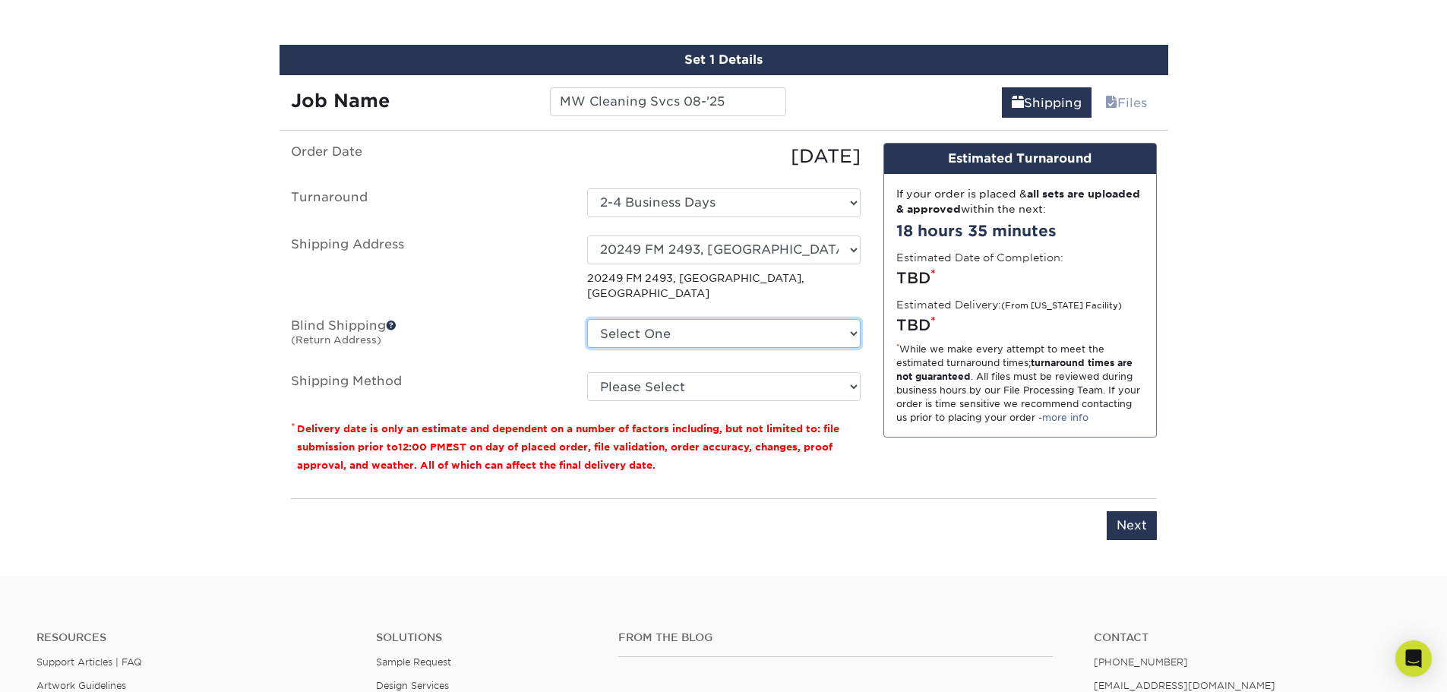
click at [781, 319] on select "Select One 20249 FM 2493, Bullard, TX 20249 FM 2493, BULLARD, TX 20249 FM 2493,…" at bounding box center [723, 333] width 273 height 29
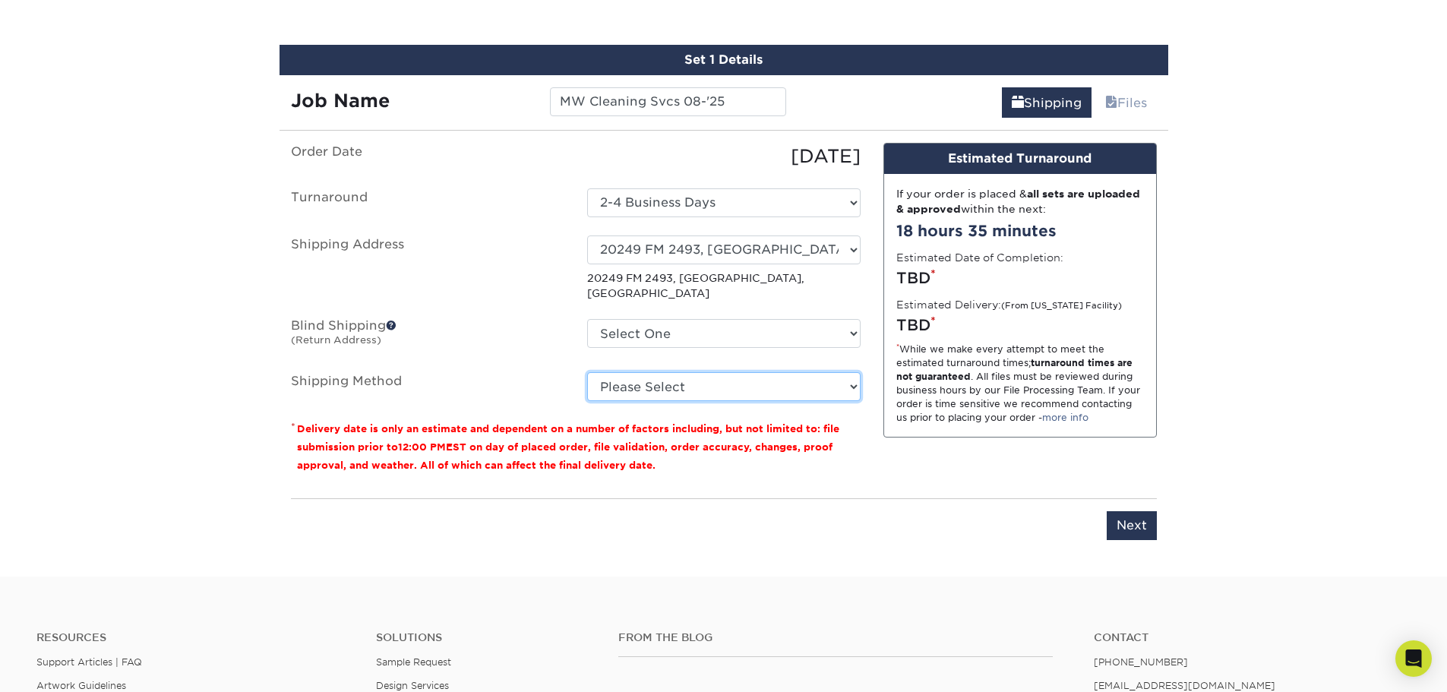
click at [773, 372] on select "Please Select Ground Shipping (+$8.96) 3 Day Shipping Service (+$18.73) 2 Day A…" at bounding box center [723, 386] width 273 height 29
select select "03"
click at [587, 372] on select "Please Select Ground Shipping (+$8.96) 3 Day Shipping Service (+$18.73) 2 Day A…" at bounding box center [723, 386] width 273 height 29
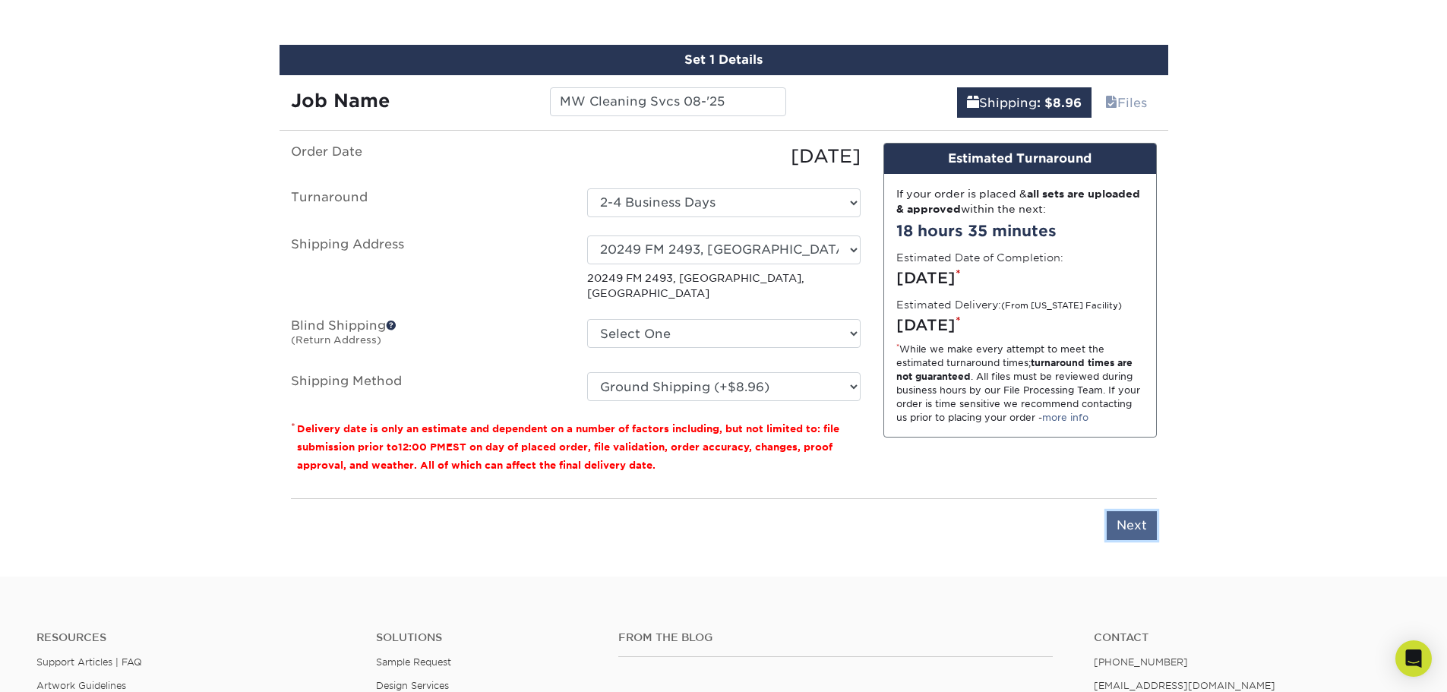
click at [1136, 512] on input "Next" at bounding box center [1131, 525] width 50 height 29
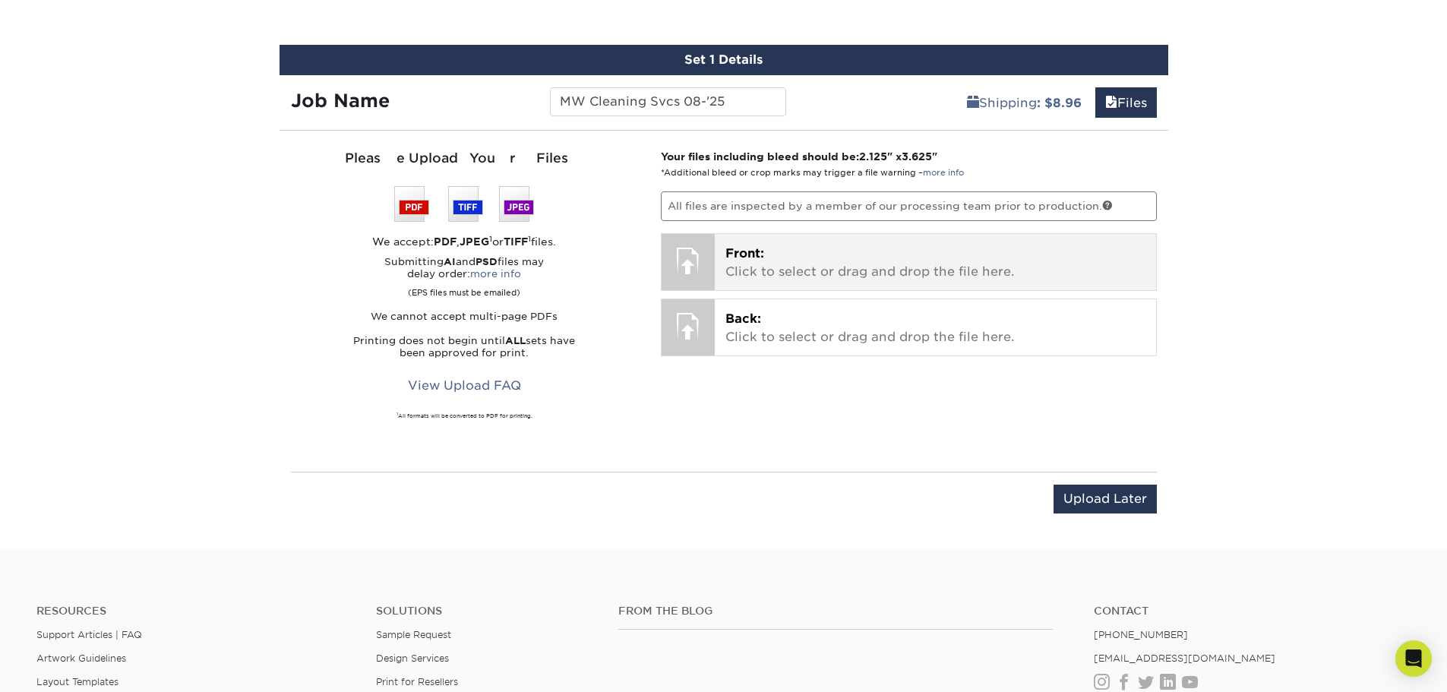
click at [767, 265] on p "Front: Click to select or drag and drop the file here." at bounding box center [935, 263] width 420 height 36
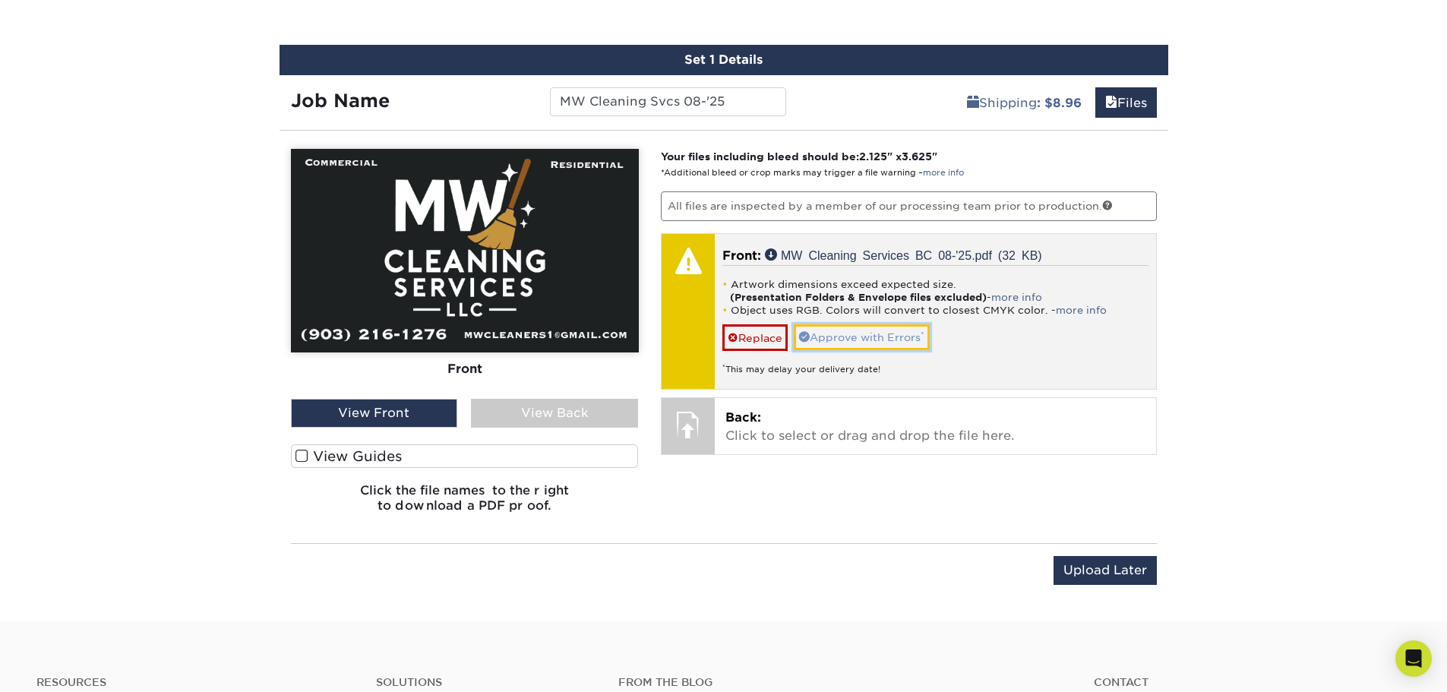
click at [880, 339] on link "Approve with Errors *" at bounding box center [862, 337] width 136 height 26
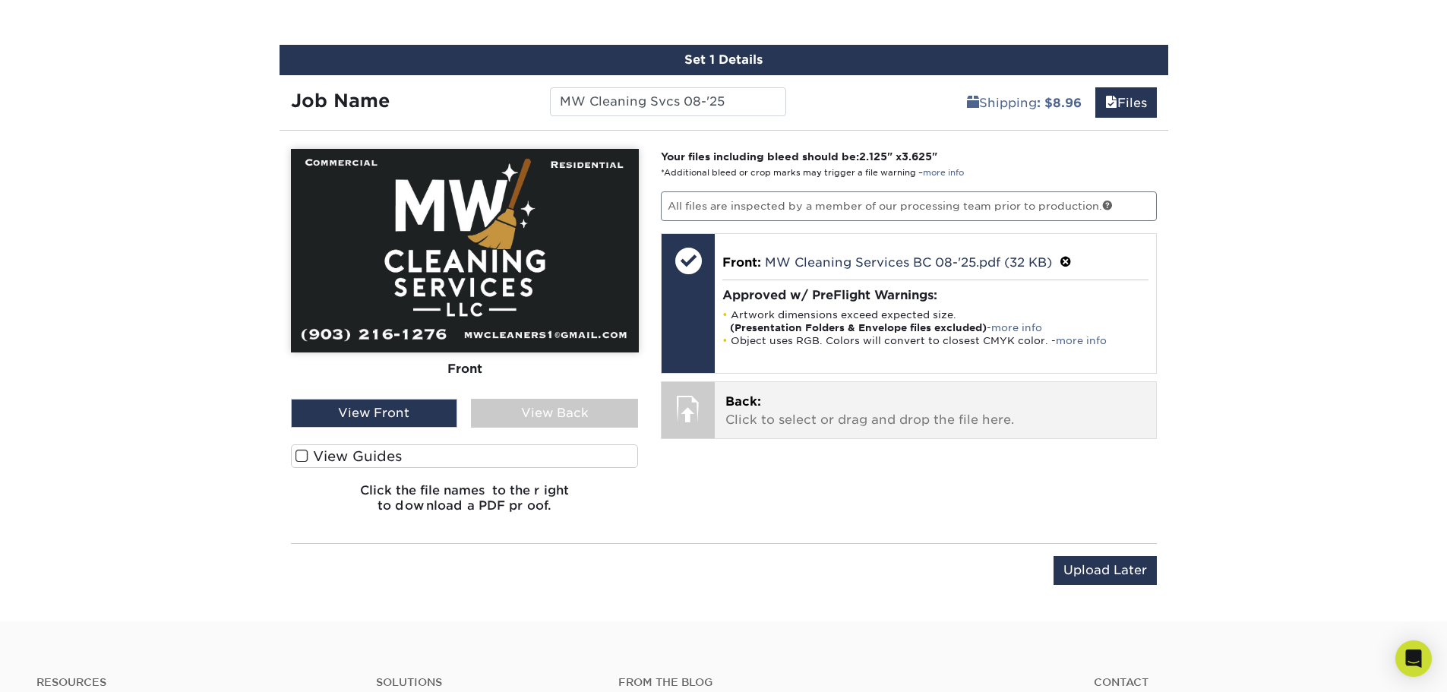
click at [837, 412] on p "Back: Click to select or drag and drop the file here." at bounding box center [935, 411] width 420 height 36
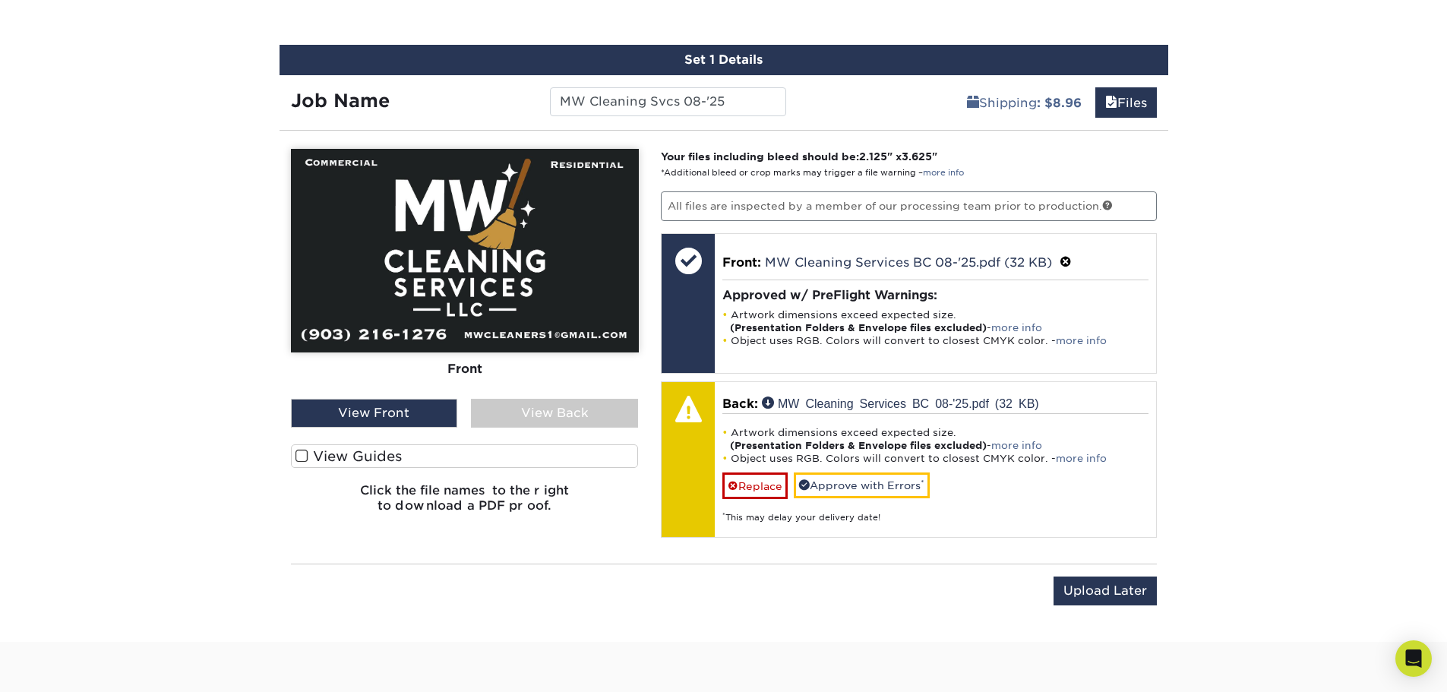
click at [305, 456] on span at bounding box center [301, 456] width 13 height 14
click at [0, 0] on input "View Guides" at bounding box center [0, 0] width 0 height 0
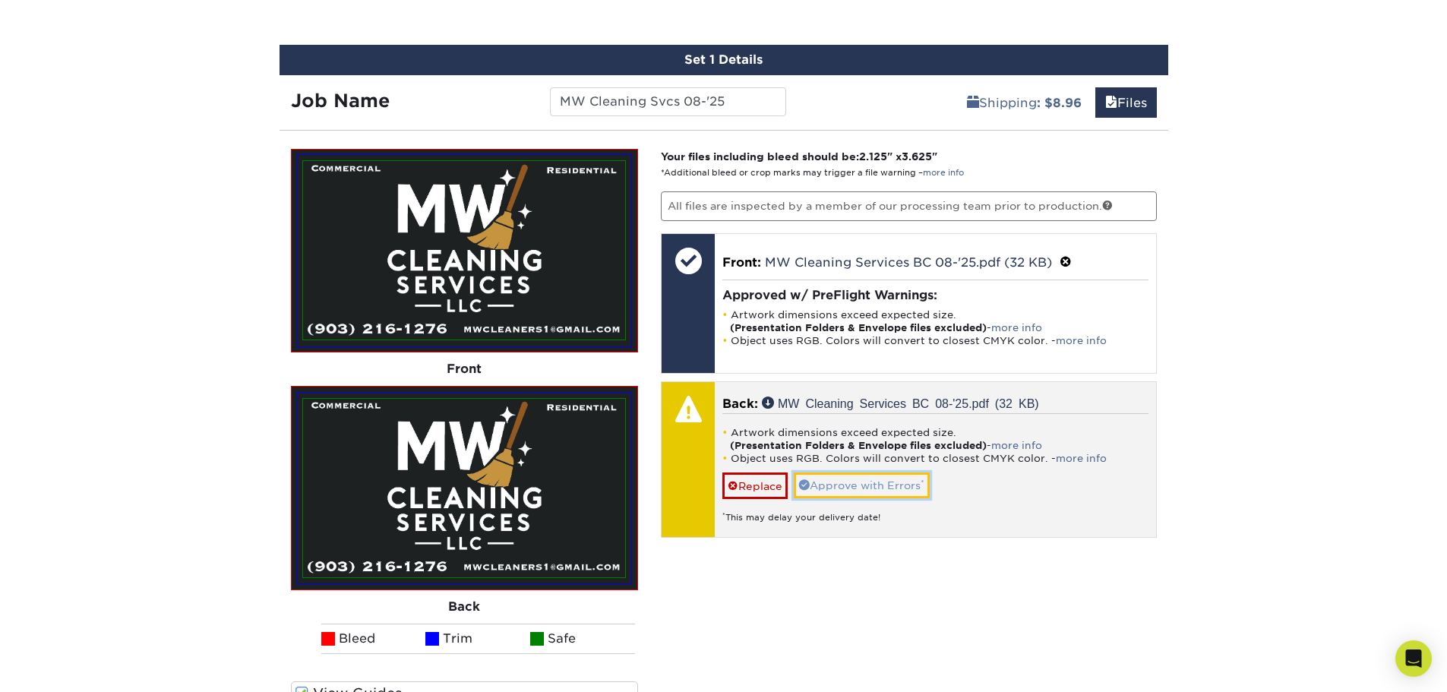
click at [848, 486] on link "Approve with Errors *" at bounding box center [862, 485] width 136 height 26
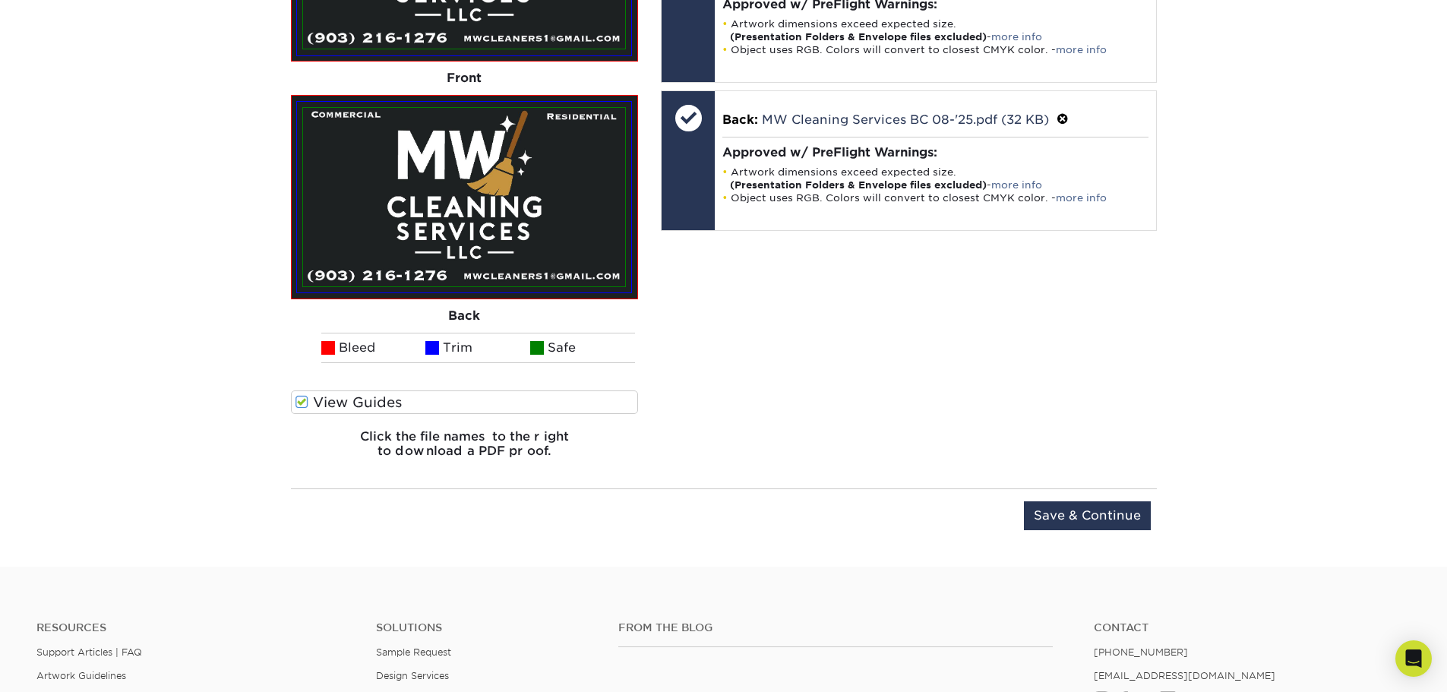
scroll to position [1215, 0]
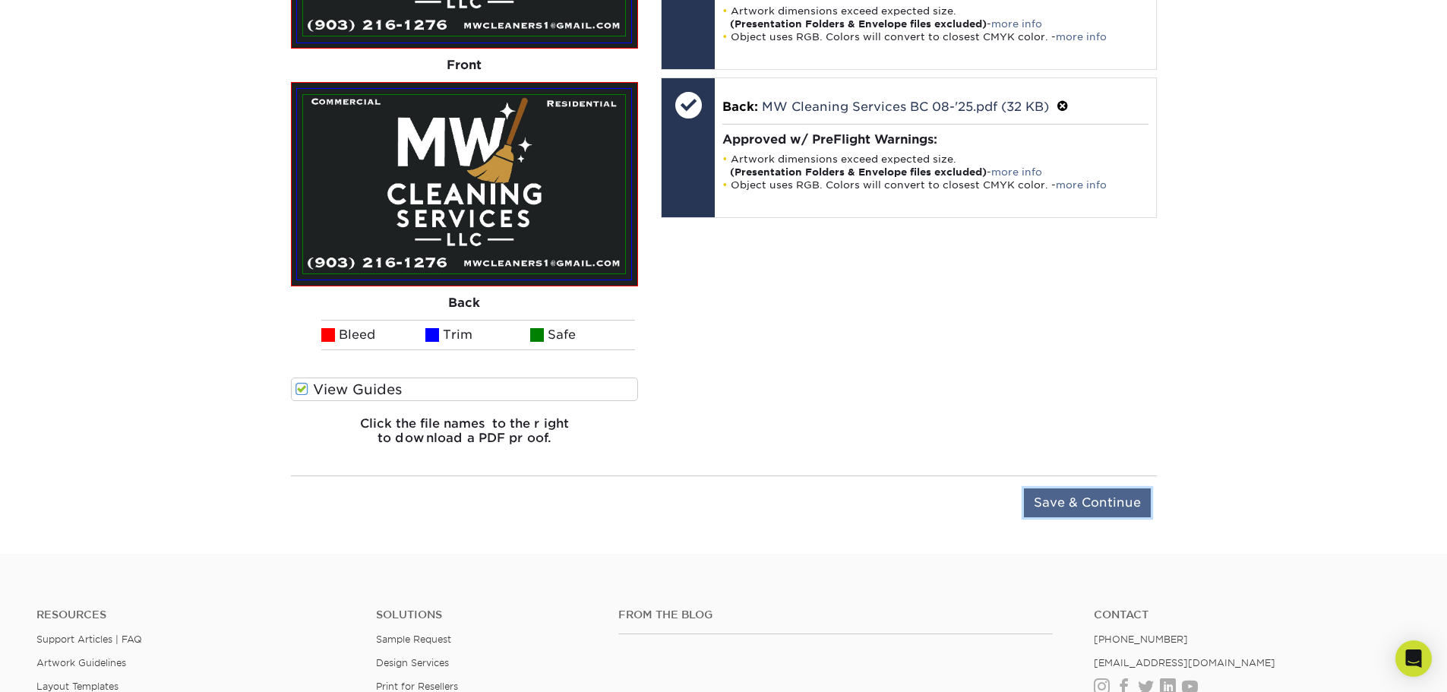
click at [1087, 496] on input "Save & Continue" at bounding box center [1087, 502] width 127 height 29
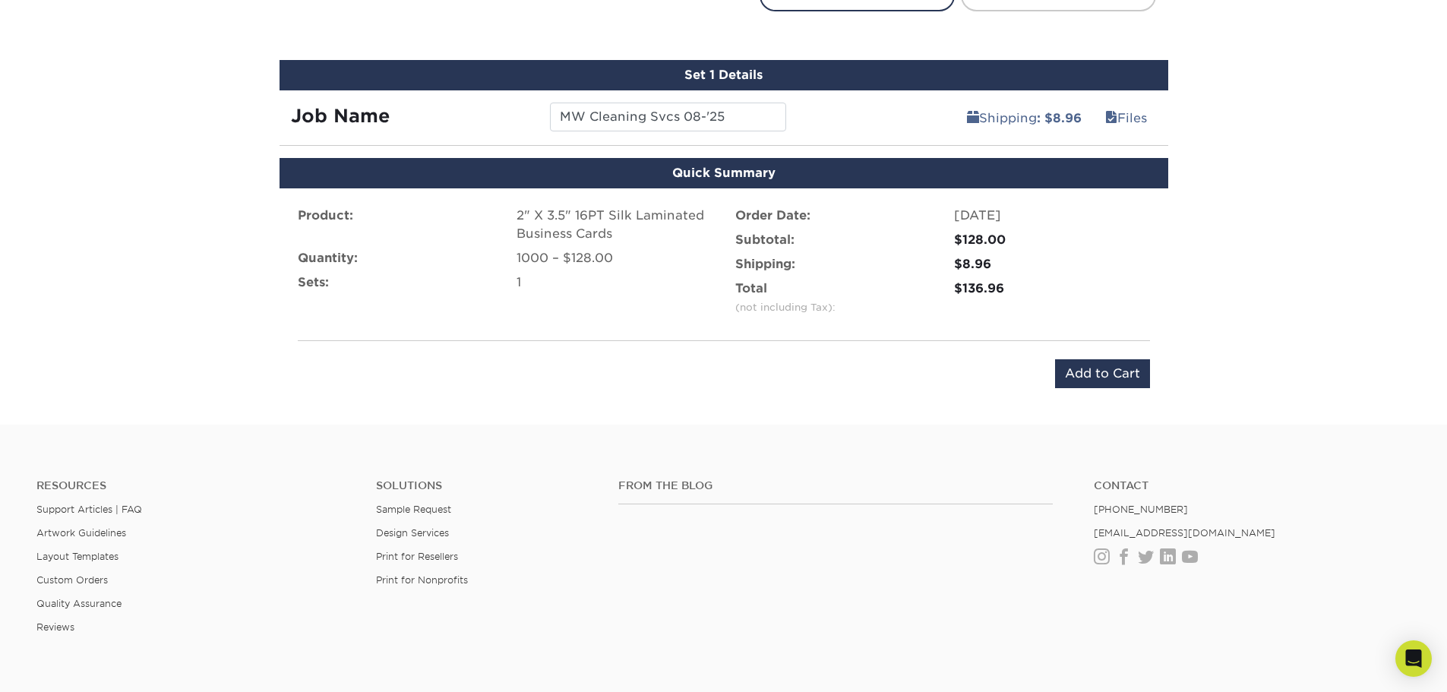
scroll to position [845, 0]
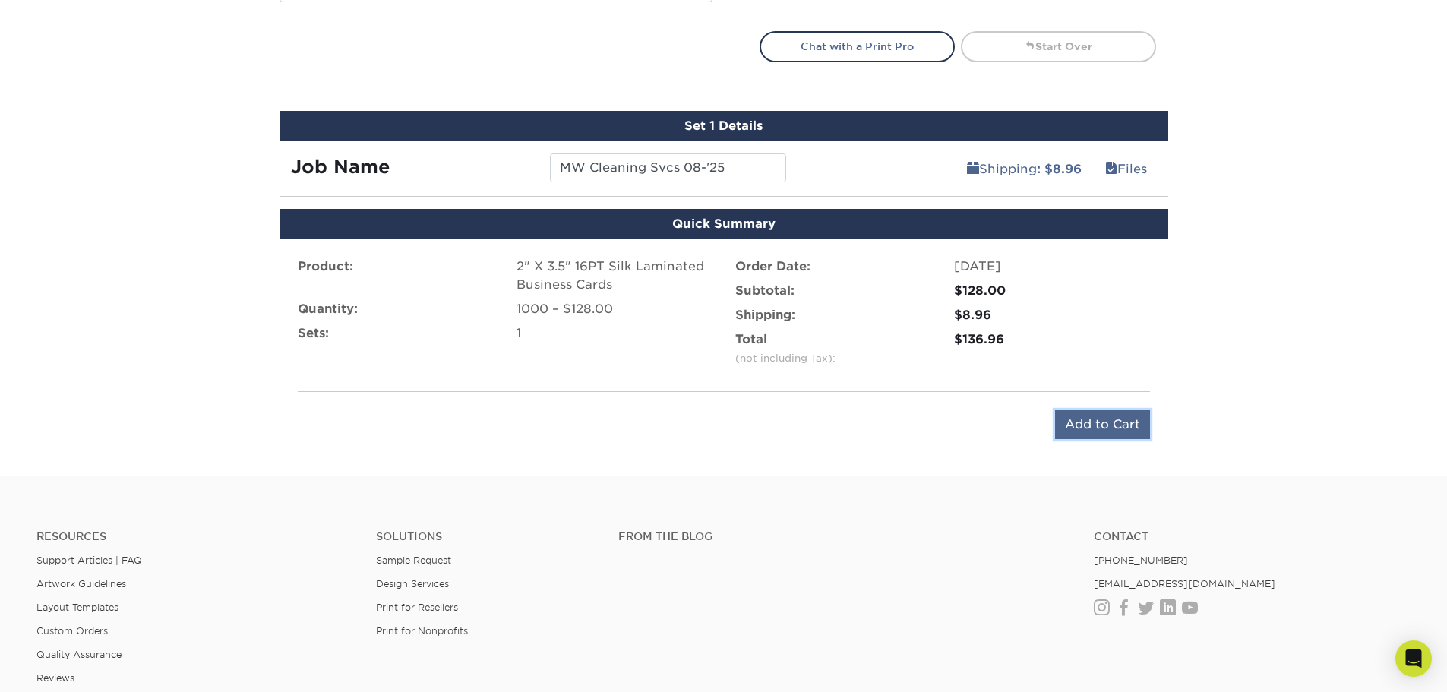
click at [1094, 417] on input "Add to Cart" at bounding box center [1102, 424] width 95 height 29
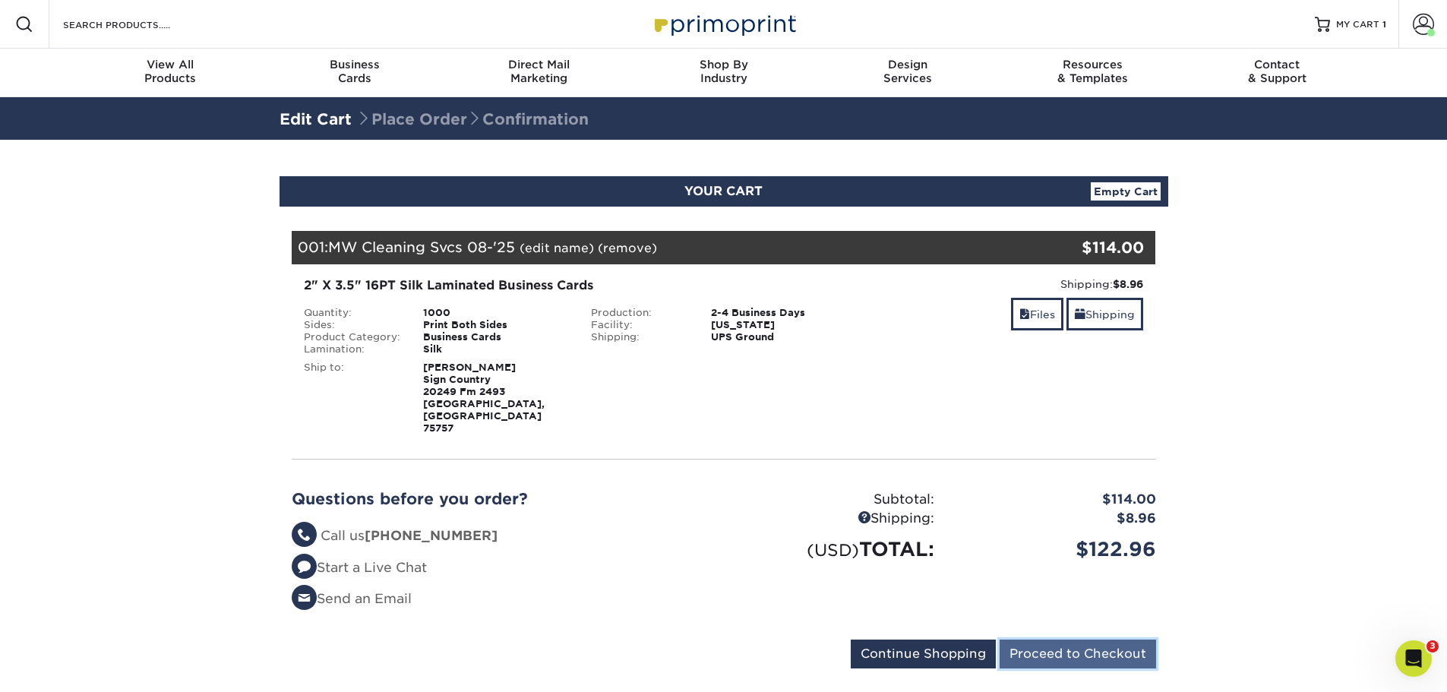
click at [1078, 639] on input "Proceed to Checkout" at bounding box center [1077, 653] width 156 height 29
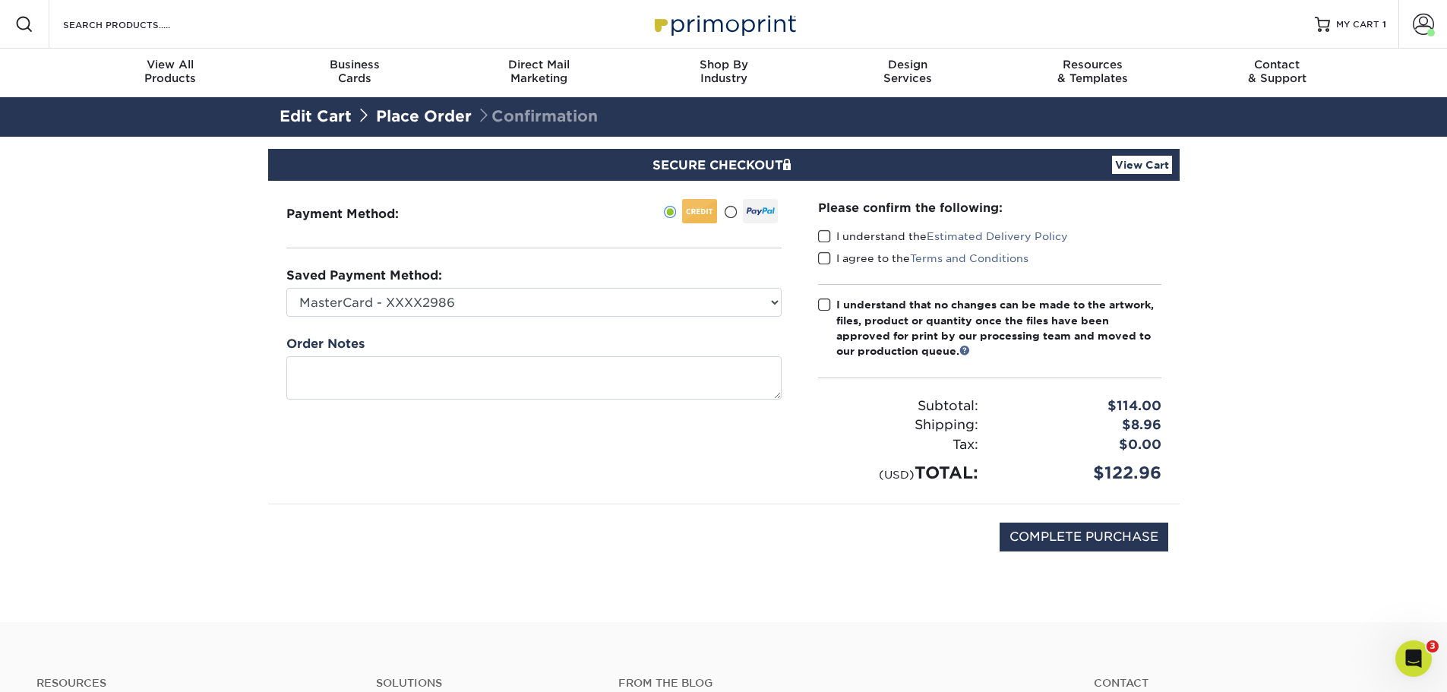
click at [822, 237] on span at bounding box center [824, 236] width 13 height 14
click at [0, 0] on input "I understand the Estimated Delivery Policy" at bounding box center [0, 0] width 0 height 0
click at [824, 255] on span at bounding box center [824, 258] width 13 height 14
click at [0, 0] on input "I agree to the Terms and Conditions" at bounding box center [0, 0] width 0 height 0
click at [822, 305] on span at bounding box center [824, 305] width 13 height 14
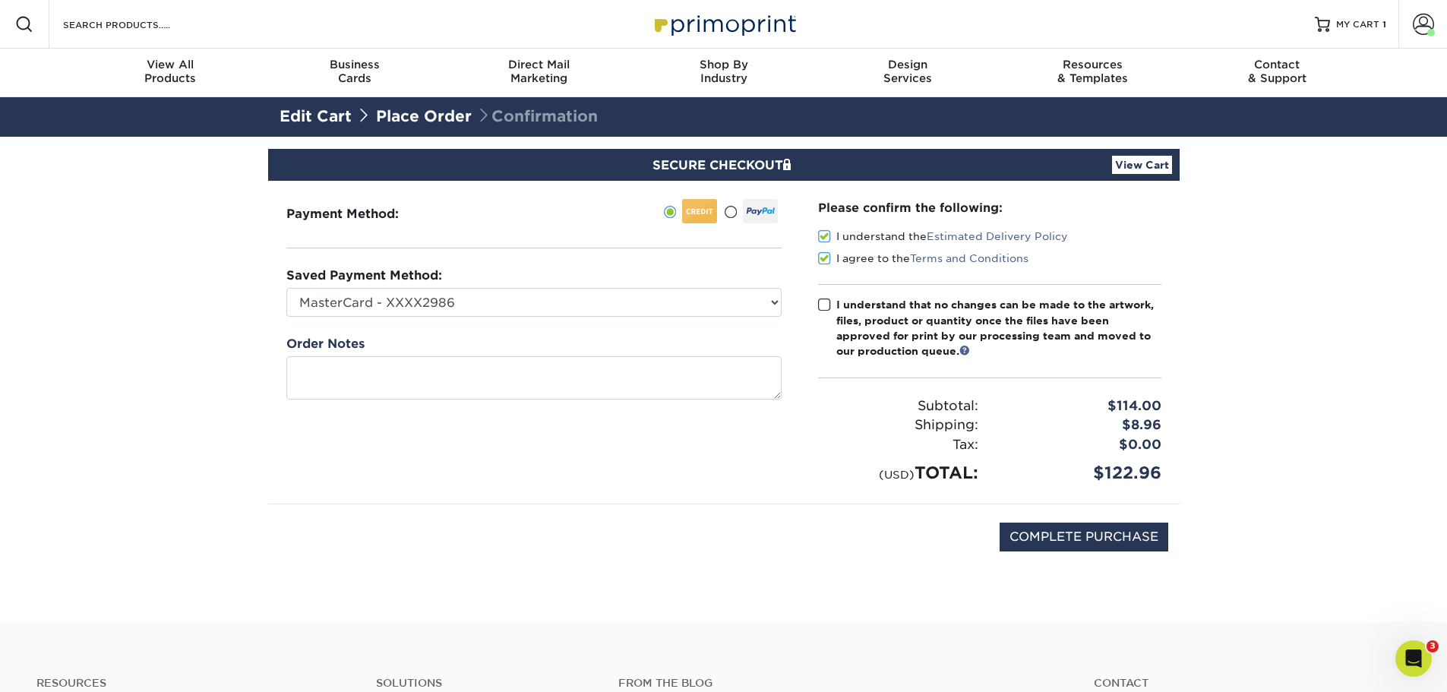
click at [0, 0] on input "I understand that no changes can be made to the artwork, files, product or quan…" at bounding box center [0, 0] width 0 height 0
click at [1323, 412] on section "SECURE CHECKOUT View Cart Payment Method: Saved Payment Method:" at bounding box center [723, 379] width 1447 height 485
click at [1141, 159] on link "View Cart" at bounding box center [1142, 165] width 60 height 18
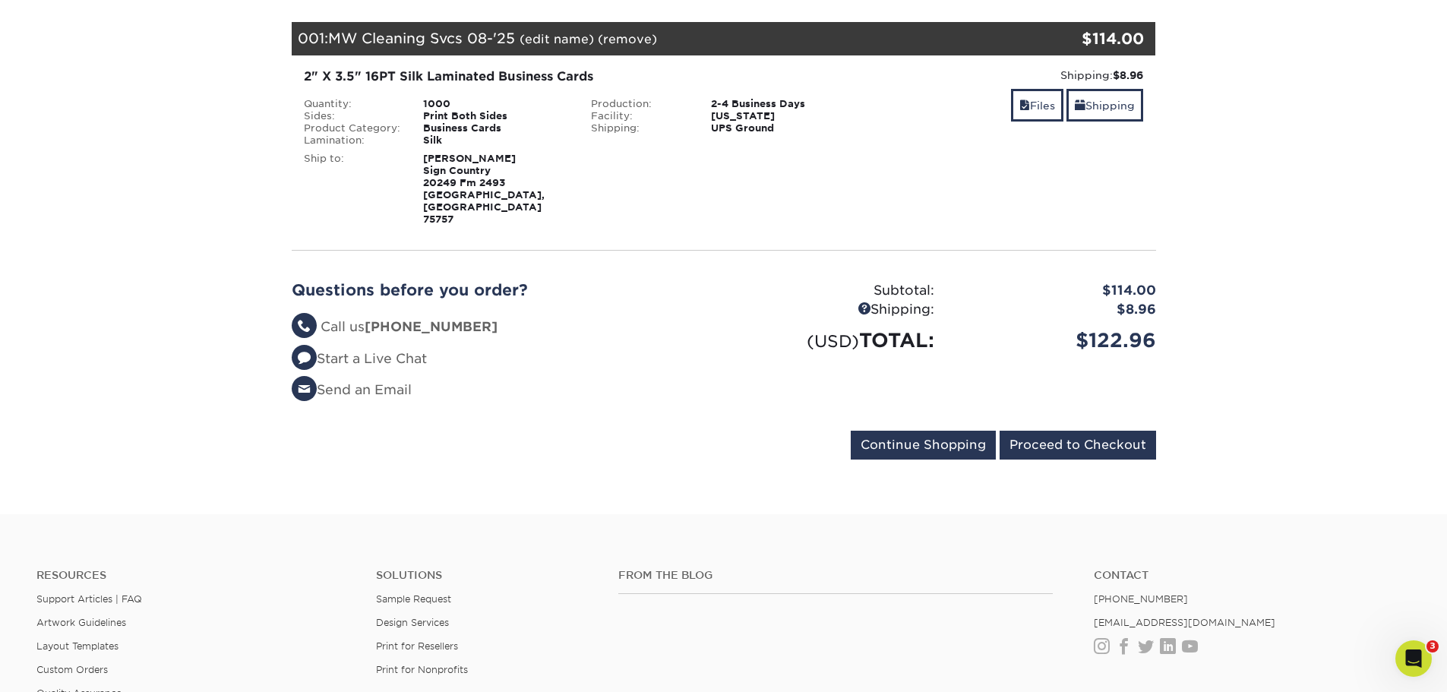
scroll to position [152, 0]
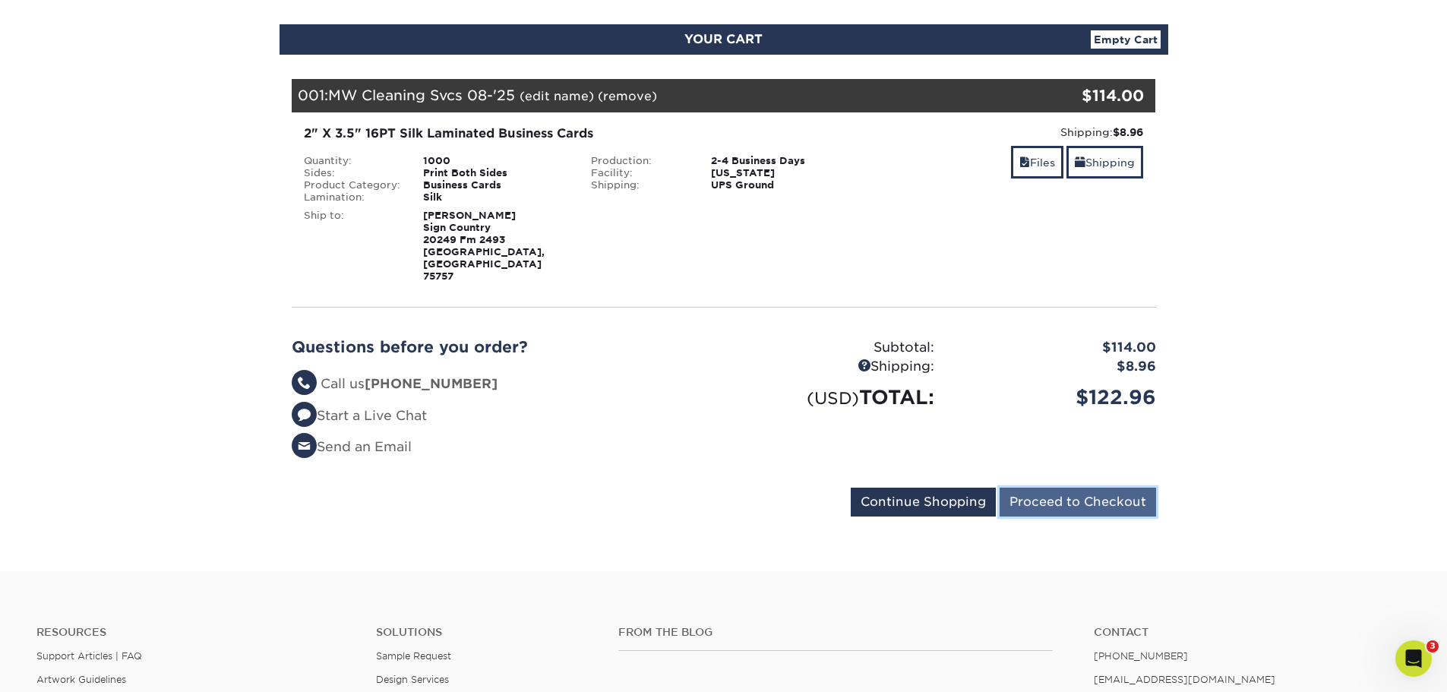
click at [1084, 488] on input "Proceed to Checkout" at bounding box center [1077, 502] width 156 height 29
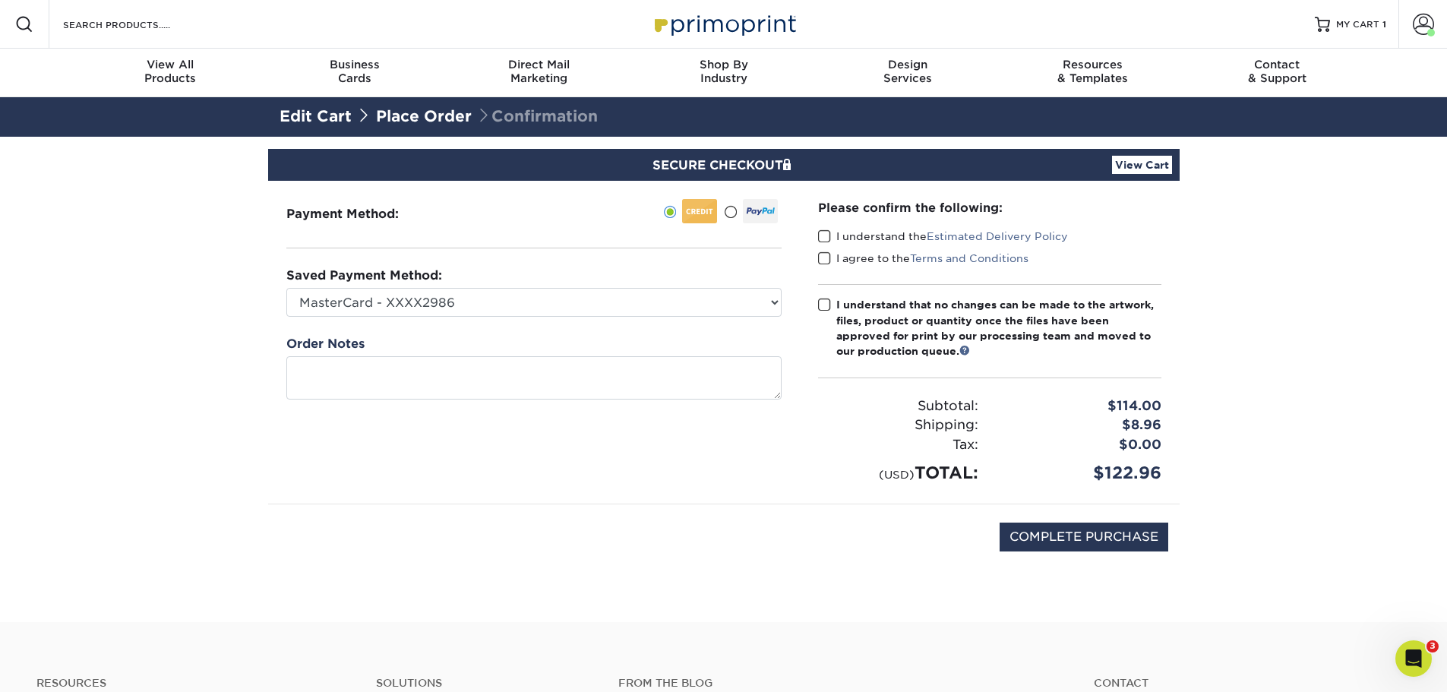
click at [828, 232] on span at bounding box center [824, 236] width 13 height 14
click at [0, 0] on input "I understand the Estimated Delivery Policy" at bounding box center [0, 0] width 0 height 0
click at [829, 257] on span at bounding box center [824, 258] width 13 height 14
click at [0, 0] on input "I agree to the Terms and Conditions" at bounding box center [0, 0] width 0 height 0
click at [819, 308] on span at bounding box center [824, 305] width 13 height 14
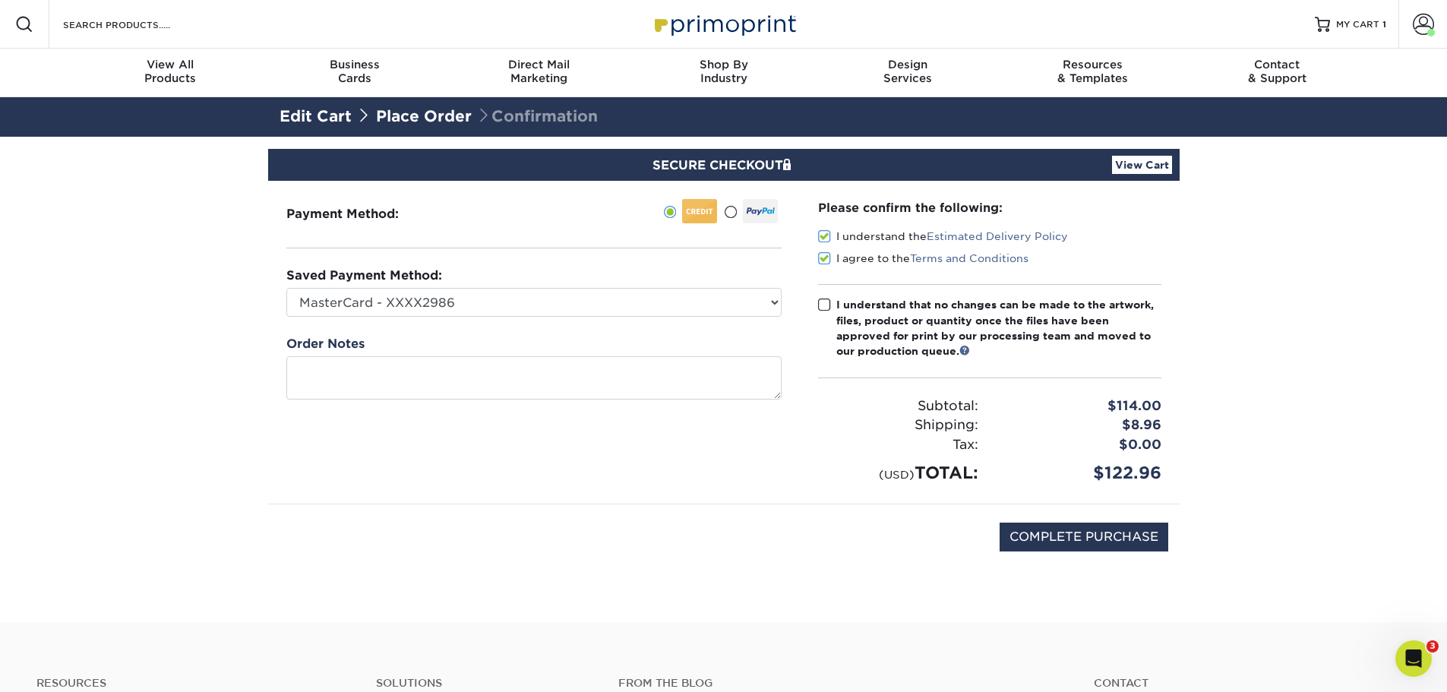
click at [0, 0] on input "I understand that no changes can be made to the artwork, files, product or quan…" at bounding box center [0, 0] width 0 height 0
click at [1091, 536] on input "COMPLETE PURCHASE" at bounding box center [1083, 536] width 169 height 29
type input "PROCESSING, PLEASE WAIT..."
